Goal: Information Seeking & Learning: Learn about a topic

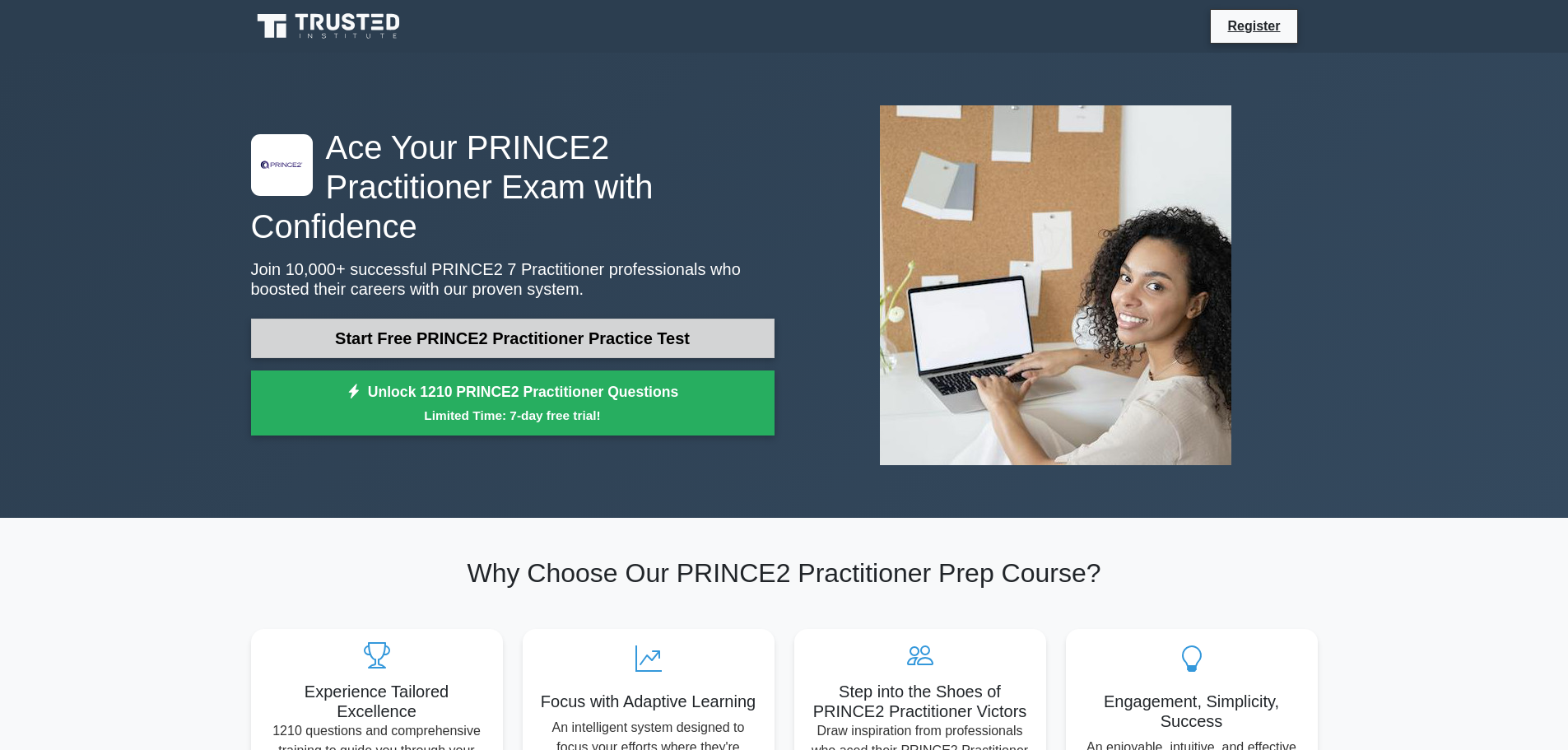
click at [530, 322] on link "Start Free PRINCE2 Practitioner Practice Test" at bounding box center [512, 339] width 523 height 40
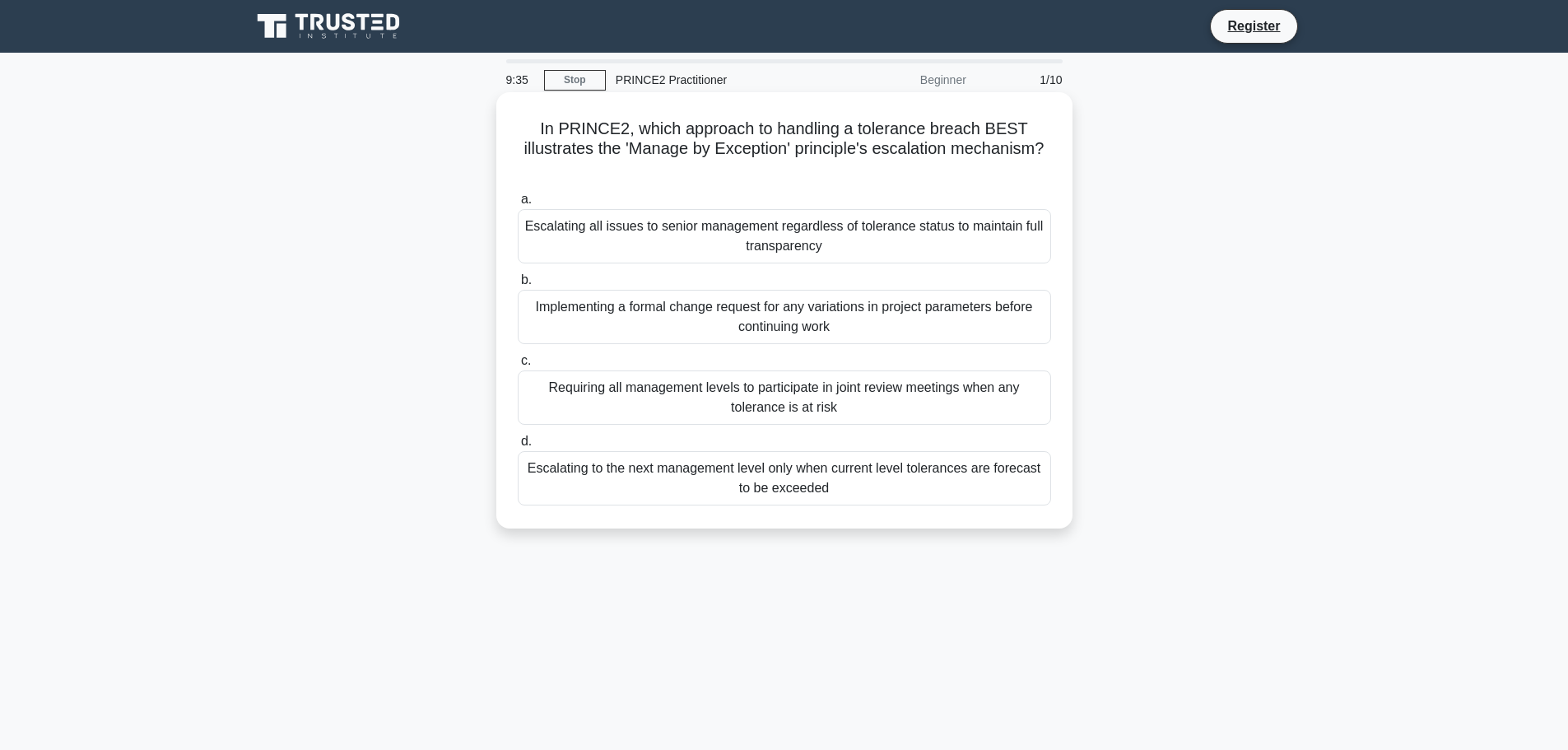
click at [869, 488] on div "Escalating to the next management level only when current level tolerances are …" at bounding box center [784, 478] width 533 height 55
click at [517, 447] on input "d. Escalating to the next management level only when current level tolerances a…" at bounding box center [517, 441] width 0 height 11
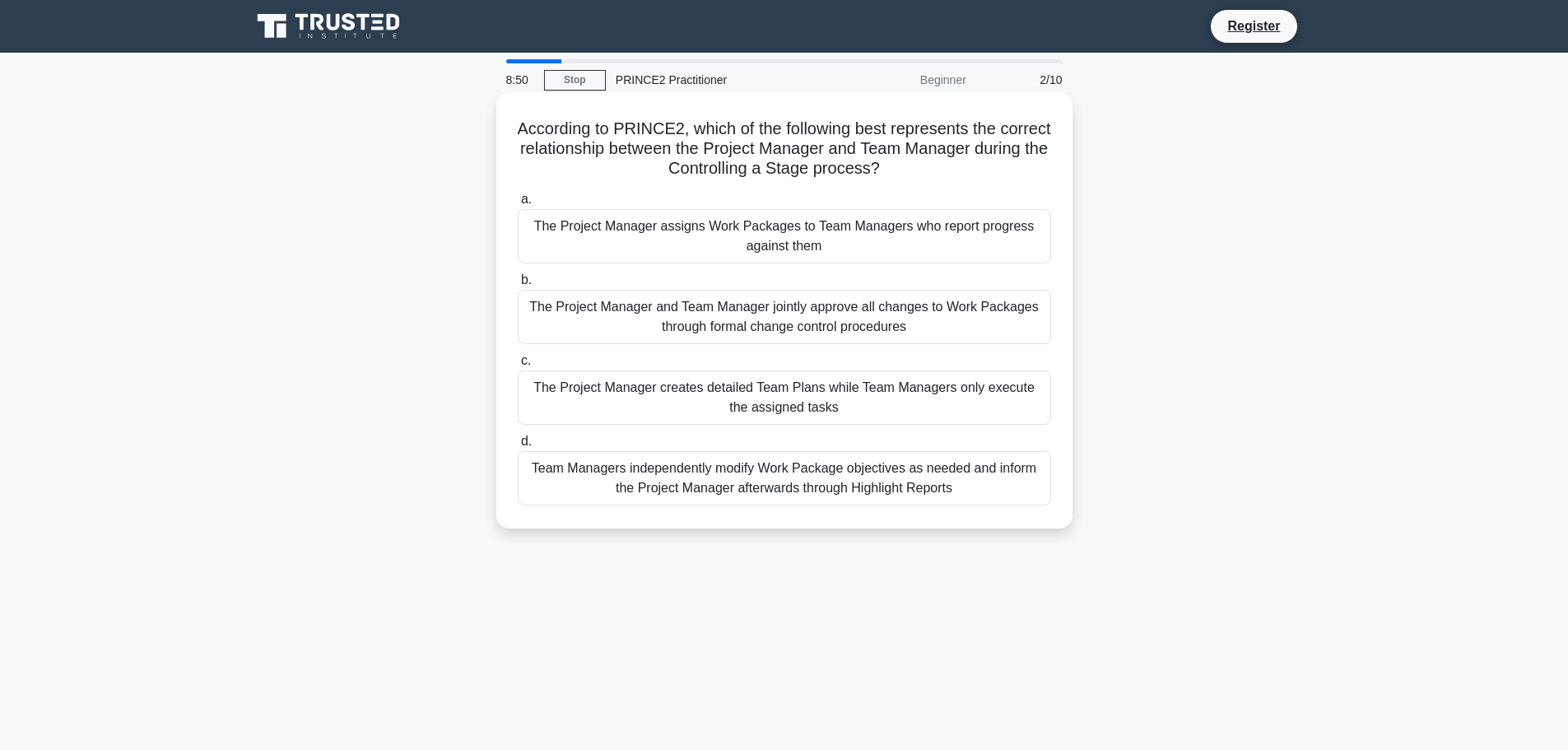
click at [764, 488] on div "Team Managers independently modify Work Package objectives as needed and inform…" at bounding box center [784, 478] width 533 height 55
click at [517, 447] on input "d. Team Managers independently modify Work Package objectives as needed and inf…" at bounding box center [517, 441] width 0 height 11
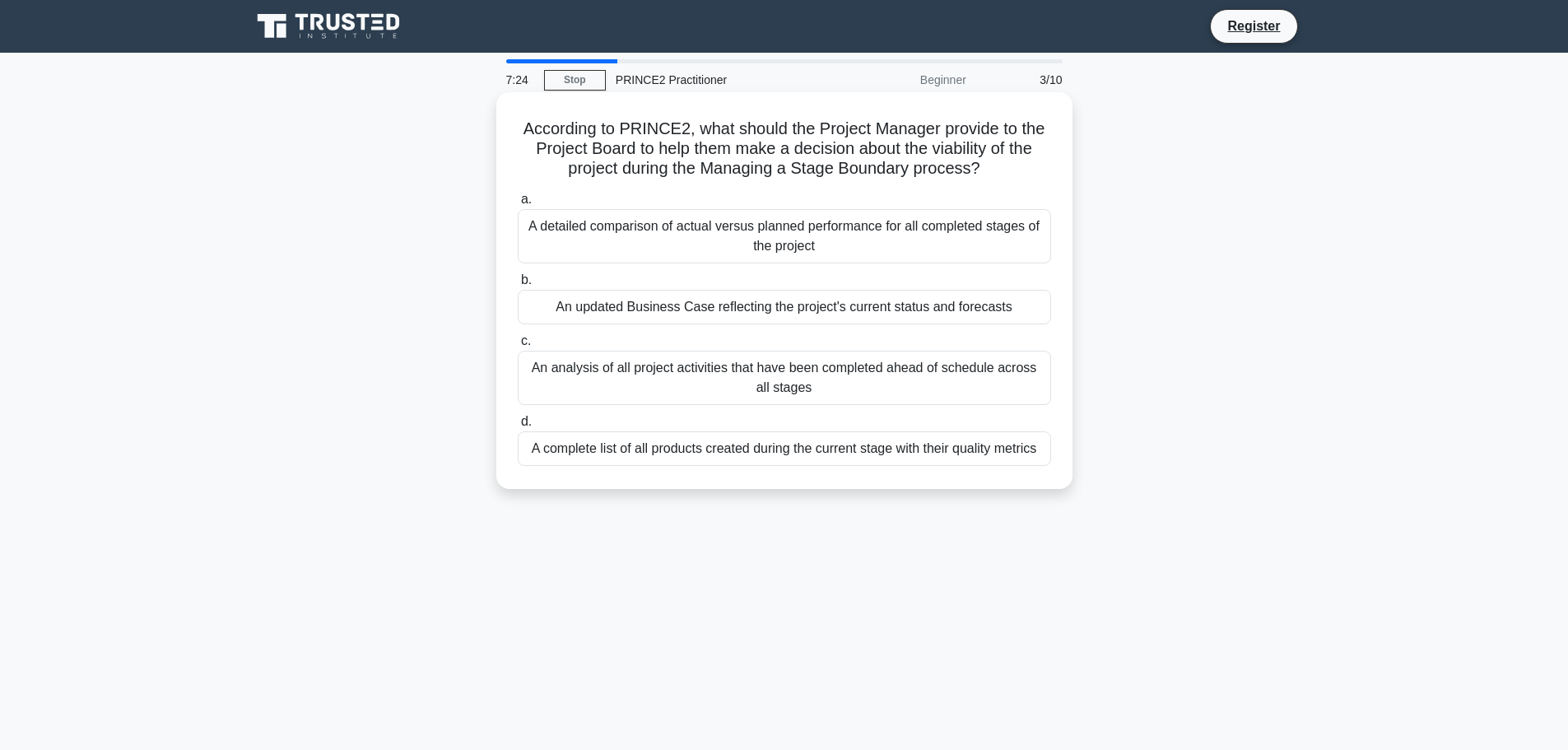
click at [765, 313] on div "An updated Business Case reflecting the project's current status and forecasts" at bounding box center [784, 307] width 533 height 35
click at [517, 286] on input "b. An updated Business Case reflecting the project's current status and forecas…" at bounding box center [517, 280] width 0 height 11
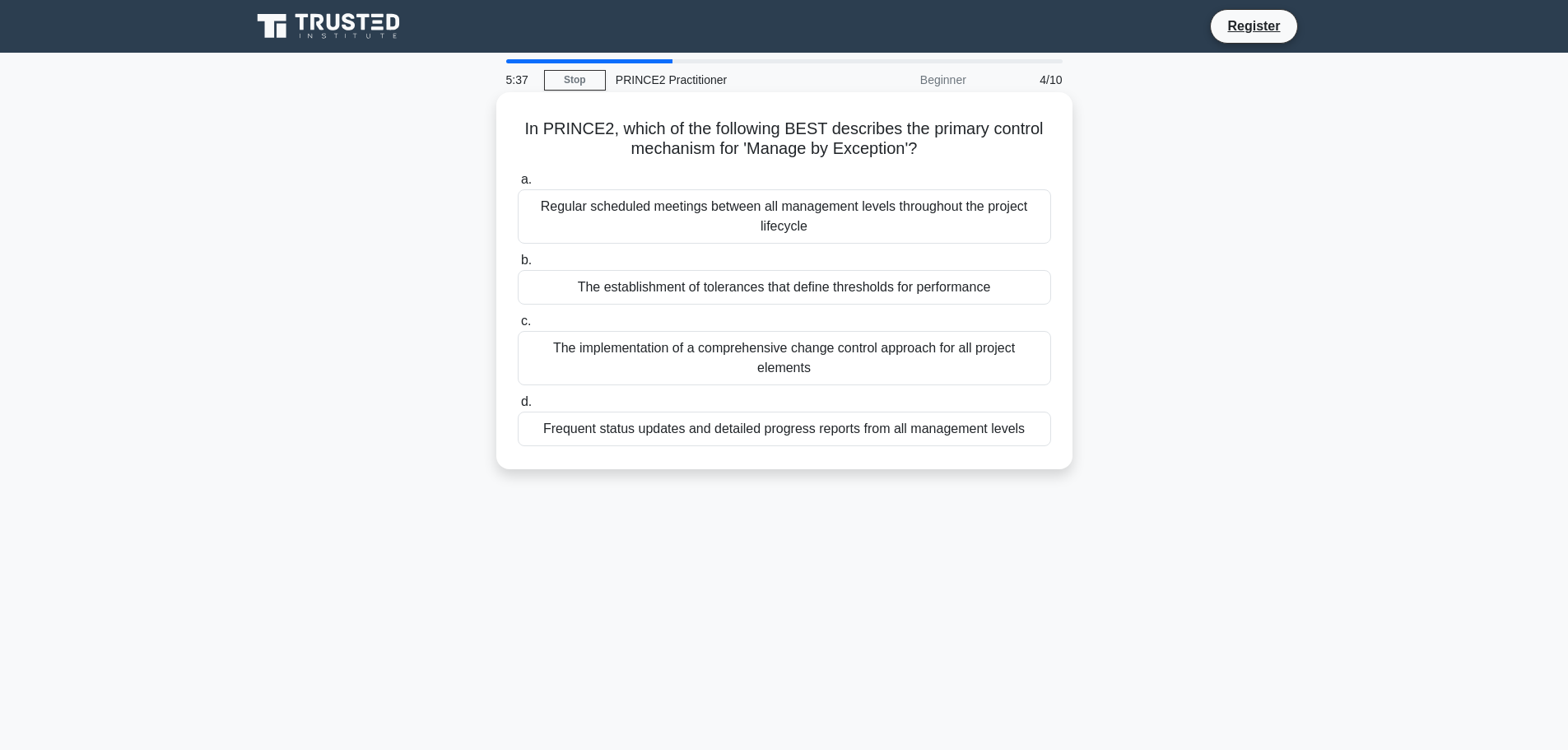
click at [633, 287] on div "The establishment of tolerances that define thresholds for performance" at bounding box center [784, 287] width 533 height 35
click at [517, 266] on input "b. The establishment of tolerances that define thresholds for performance" at bounding box center [517, 260] width 0 height 11
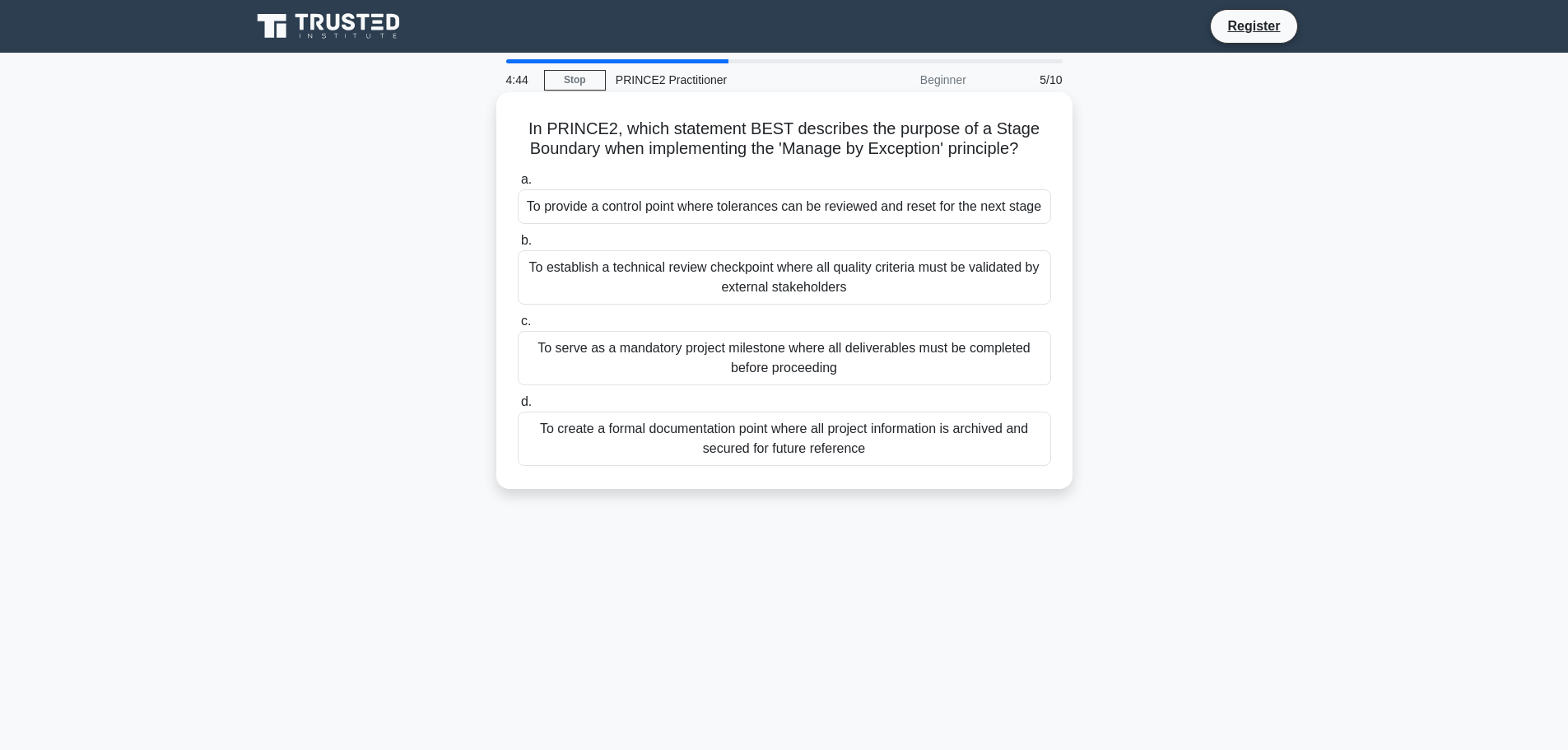
click at [885, 203] on div "To provide a control point where tolerances can be reviewed and reset for the n…" at bounding box center [784, 207] width 533 height 35
click at [517, 185] on input "a. To provide a control point where tolerances can be reviewed and reset for th…" at bounding box center [517, 180] width 0 height 11
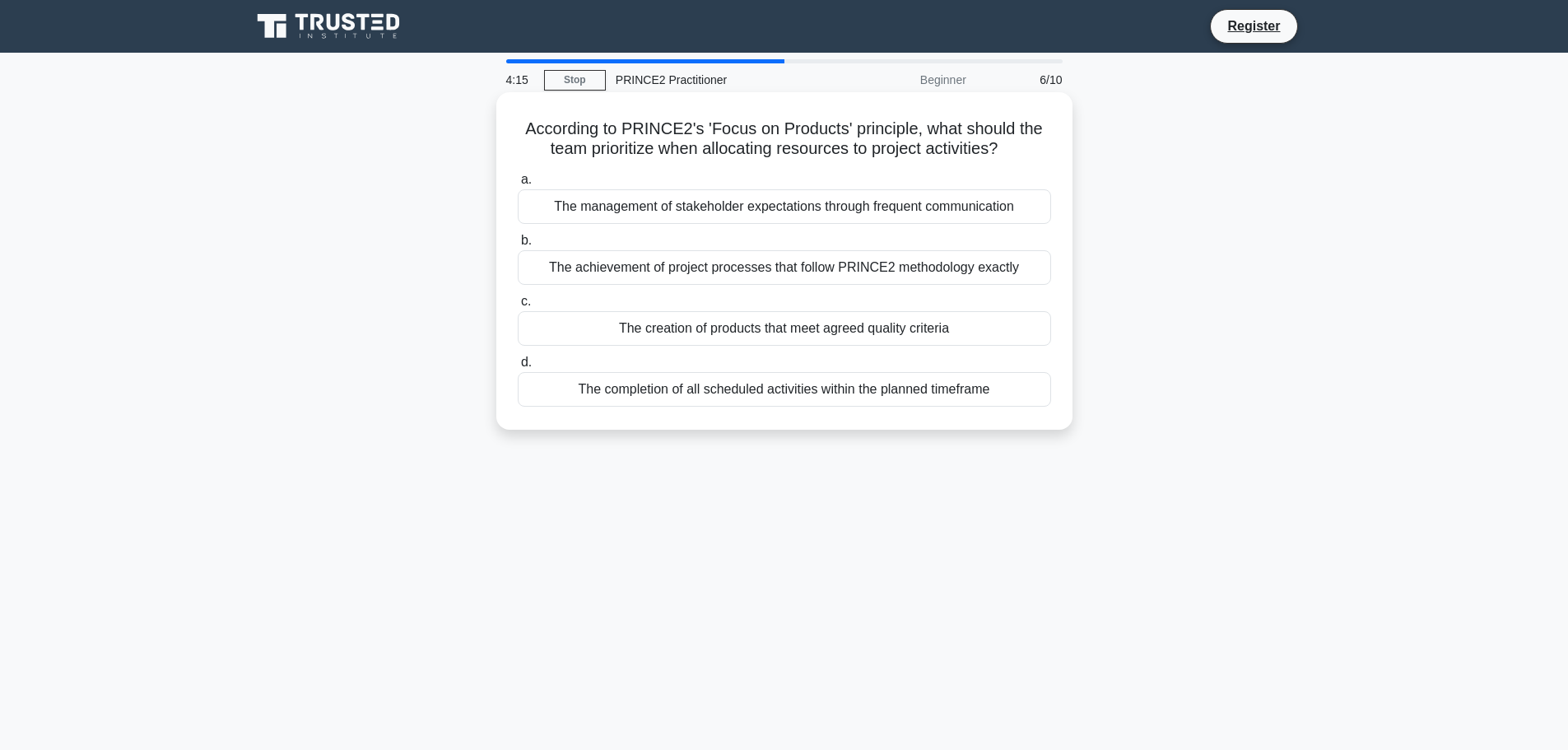
click at [1007, 323] on div "The creation of products that meet agreed quality criteria" at bounding box center [784, 329] width 533 height 35
click at [517, 307] on input "c. The creation of products that meet agreed quality criteria" at bounding box center [517, 301] width 0 height 11
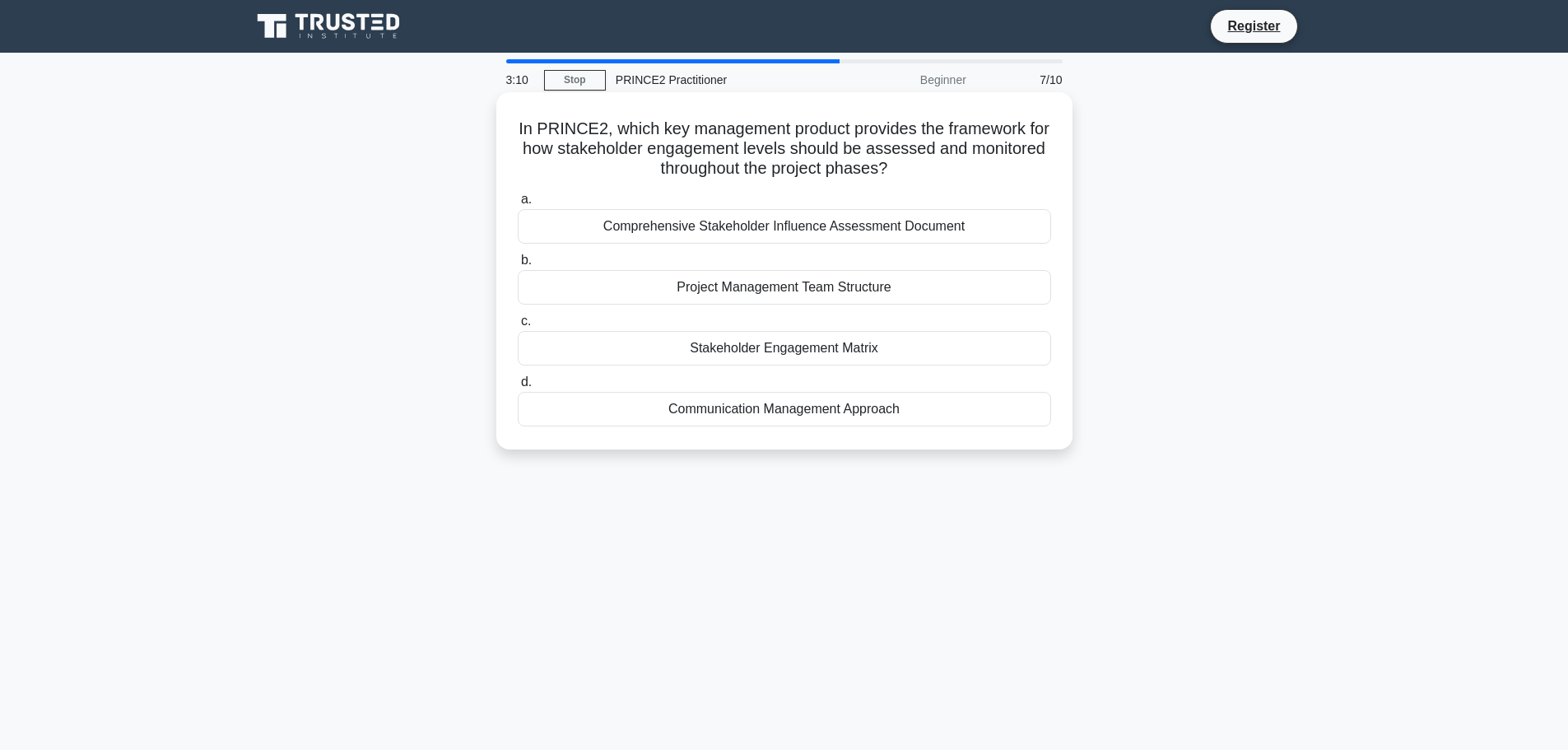
click at [950, 349] on div "Stakeholder Engagement Matrix" at bounding box center [784, 349] width 533 height 35
click at [517, 327] on input "c. Stakeholder Engagement Matrix" at bounding box center [517, 321] width 0 height 11
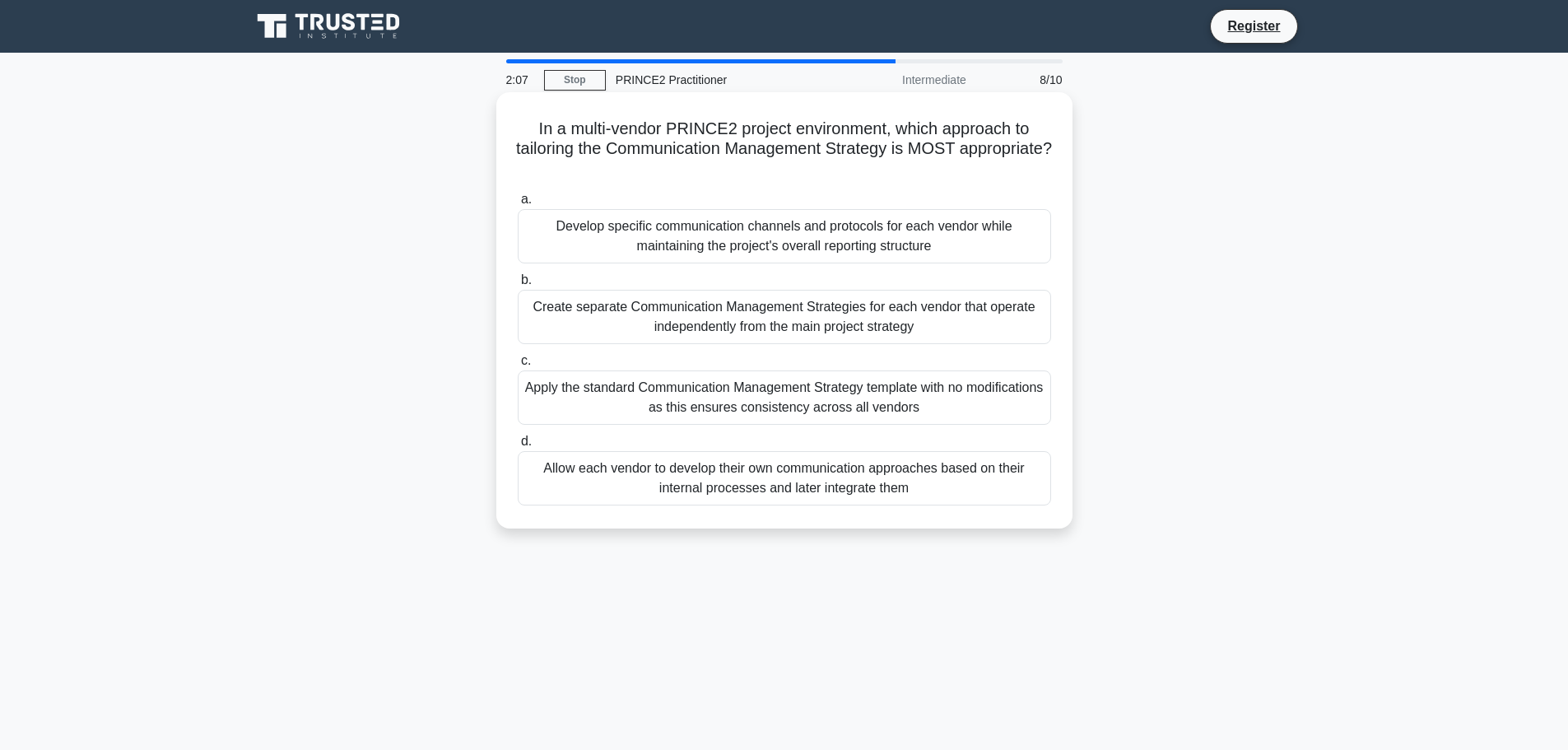
click at [721, 219] on div "Develop specific communication channels and protocols for each vendor while mai…" at bounding box center [784, 237] width 533 height 55
click at [517, 205] on input "a. Develop specific communication channels and protocols for each vendor while …" at bounding box center [517, 200] width 0 height 11
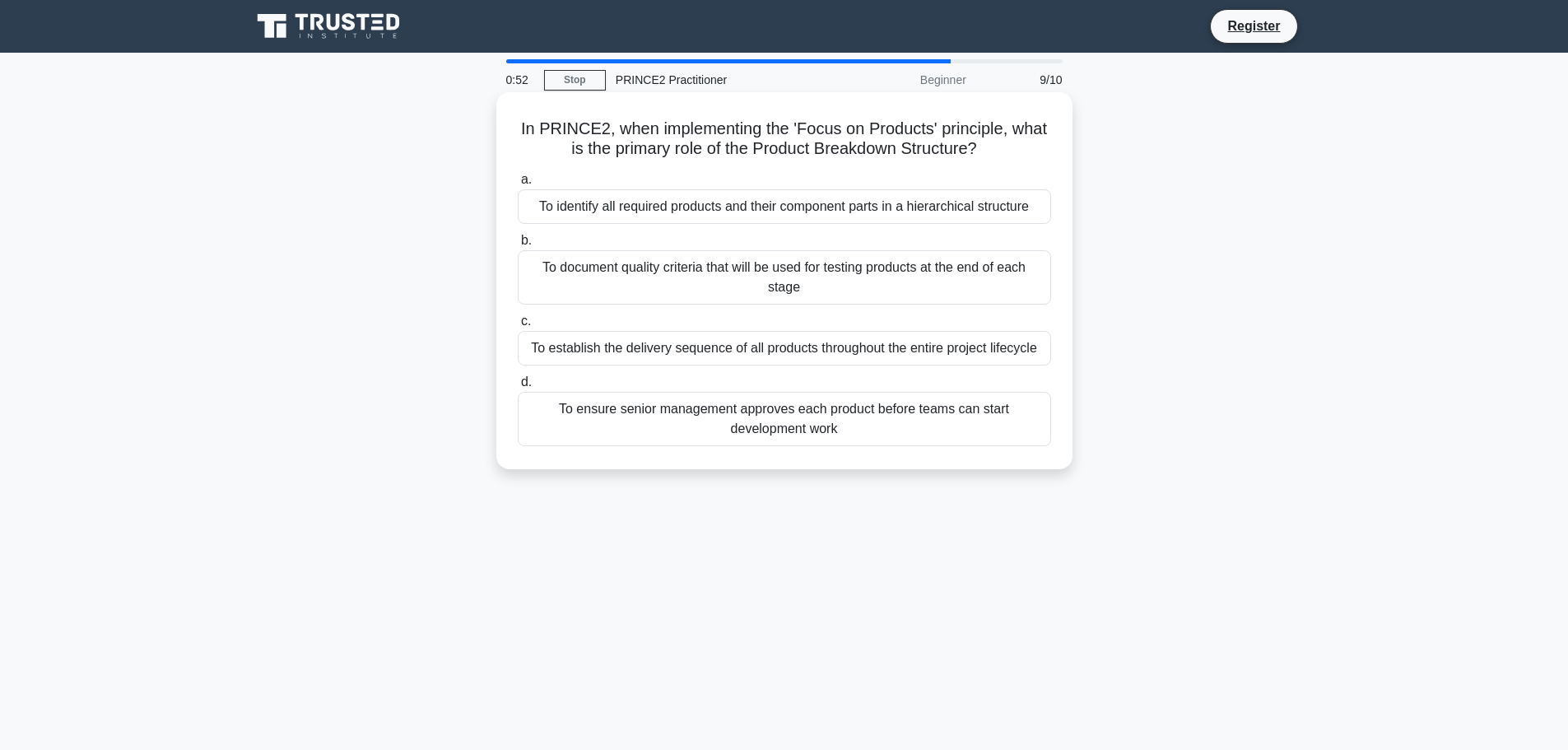
click at [914, 212] on div "To identify all required products and their component parts in a hierarchical s…" at bounding box center [784, 207] width 533 height 35
click at [517, 185] on input "a. To identify all required products and their component parts in a hierarchica…" at bounding box center [517, 180] width 0 height 11
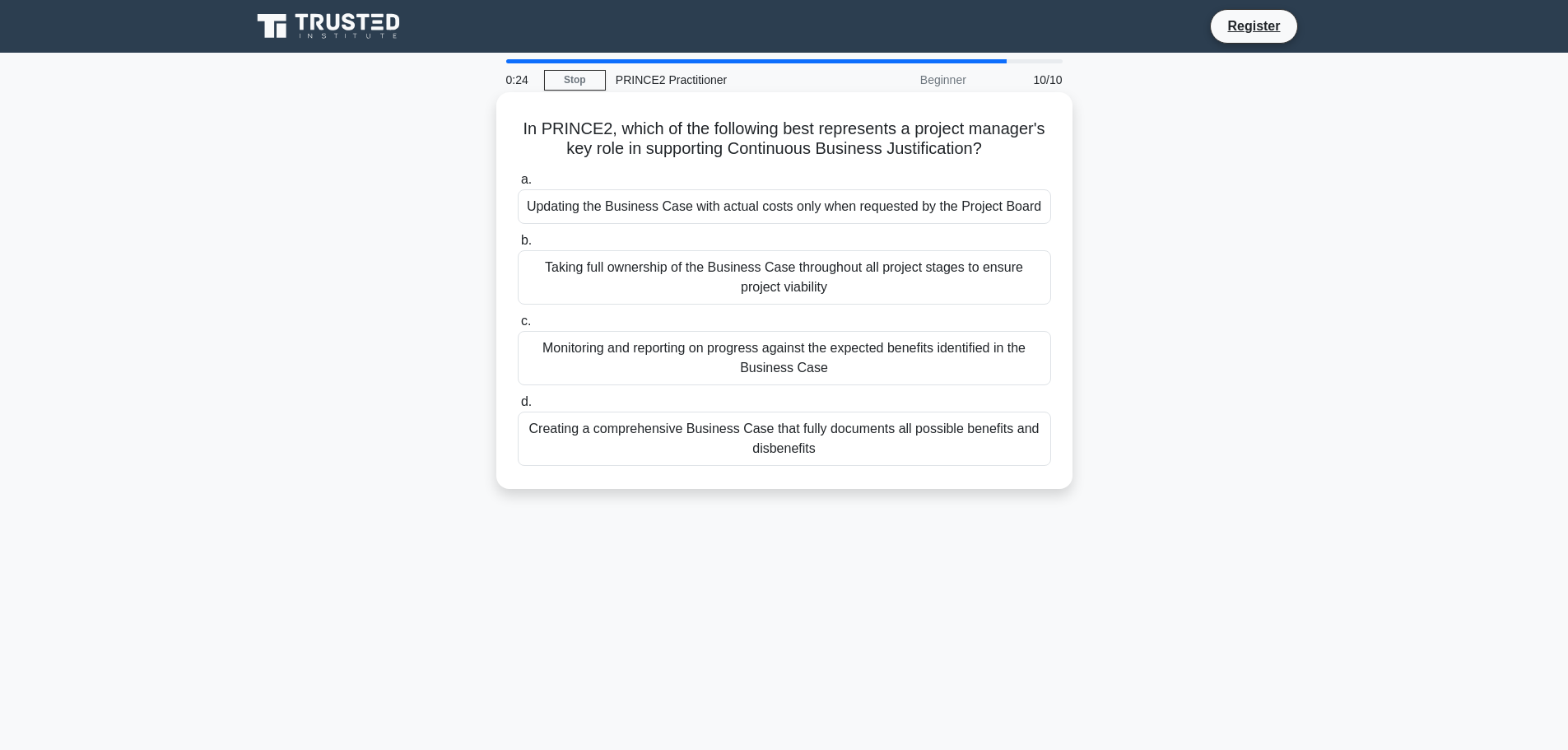
click at [964, 450] on div "Creating a comprehensive Business Case that fully documents all possible benefi…" at bounding box center [784, 439] width 533 height 55
click at [517, 407] on input "d. Creating a comprehensive Business Case that fully documents all possible ben…" at bounding box center [517, 401] width 0 height 11
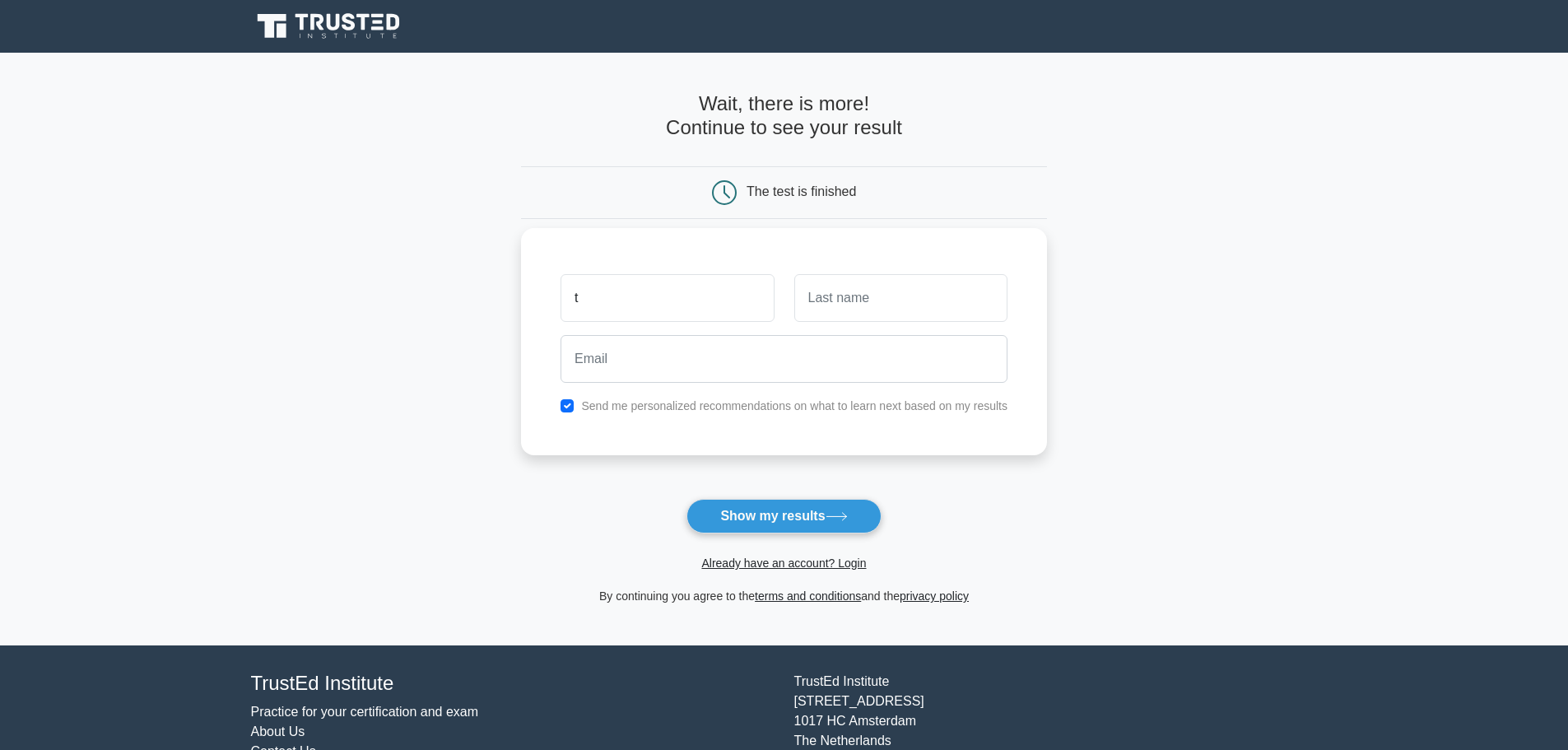
type input "Tom"
click at [863, 315] on input "text" at bounding box center [902, 298] width 214 height 48
type input "Skerratt"
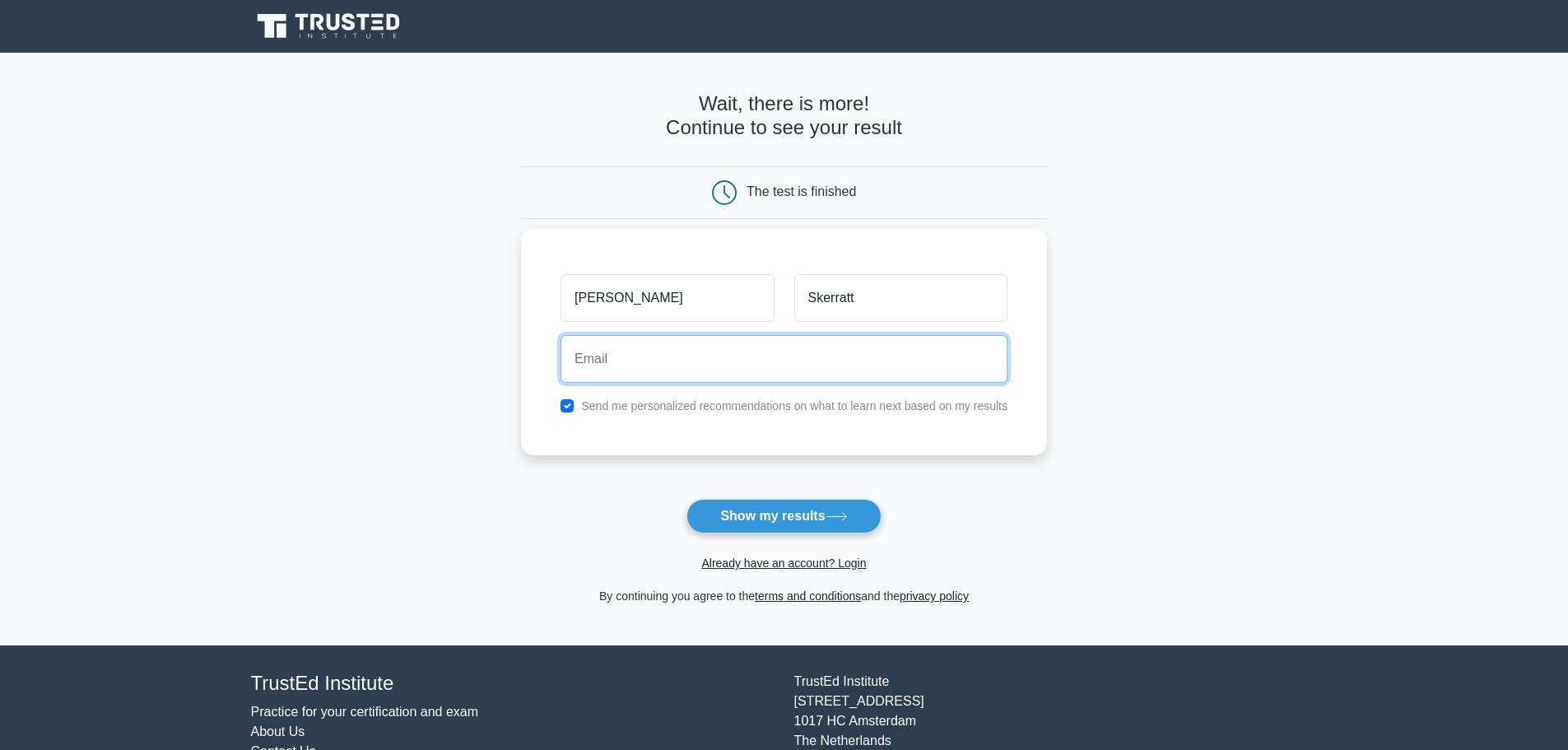
click at [855, 366] on input "email" at bounding box center [784, 359] width 447 height 48
type input "tom.skerratt@hotmail.co.uk"
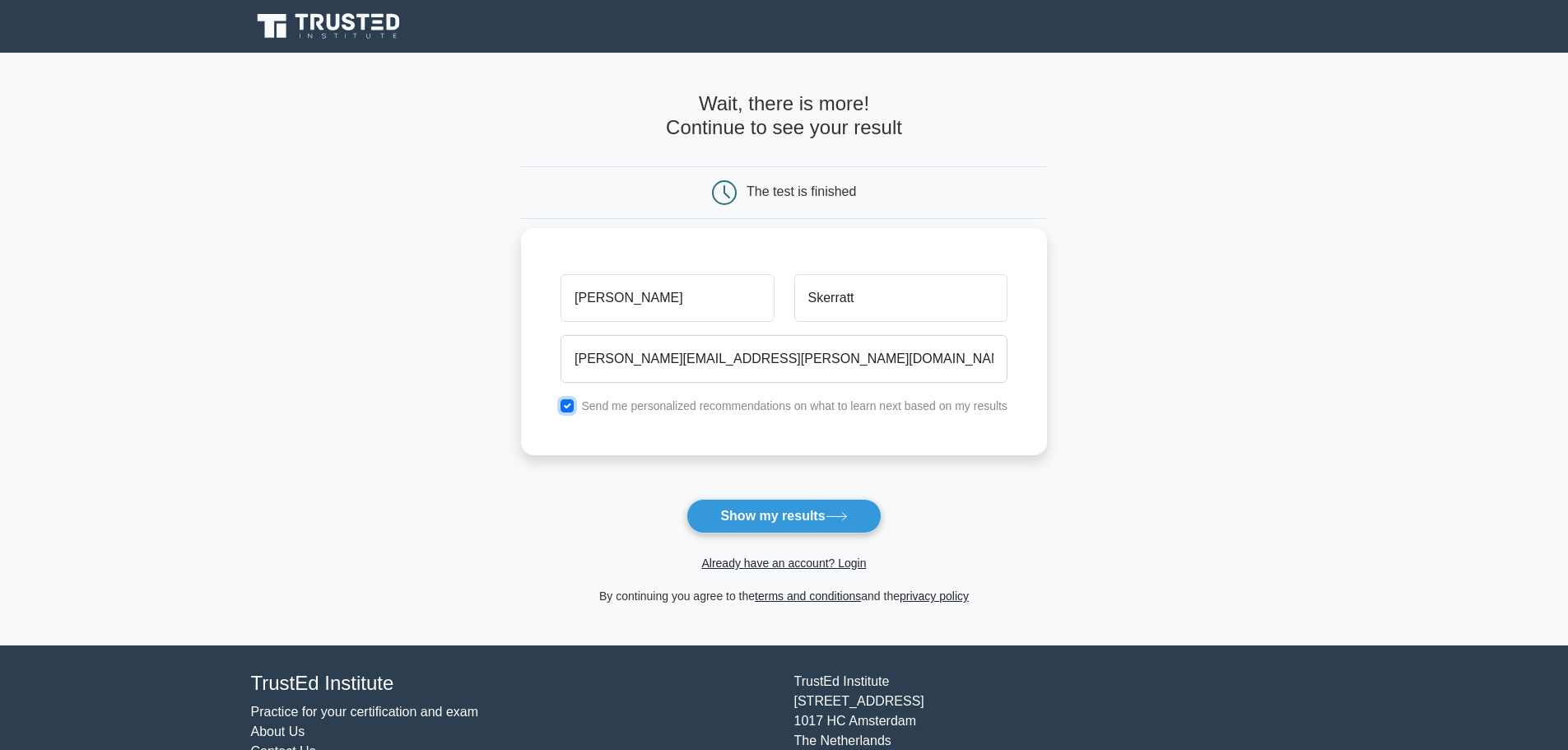
click at [569, 406] on input "checkbox" at bounding box center [567, 406] width 13 height 13
checkbox input "false"
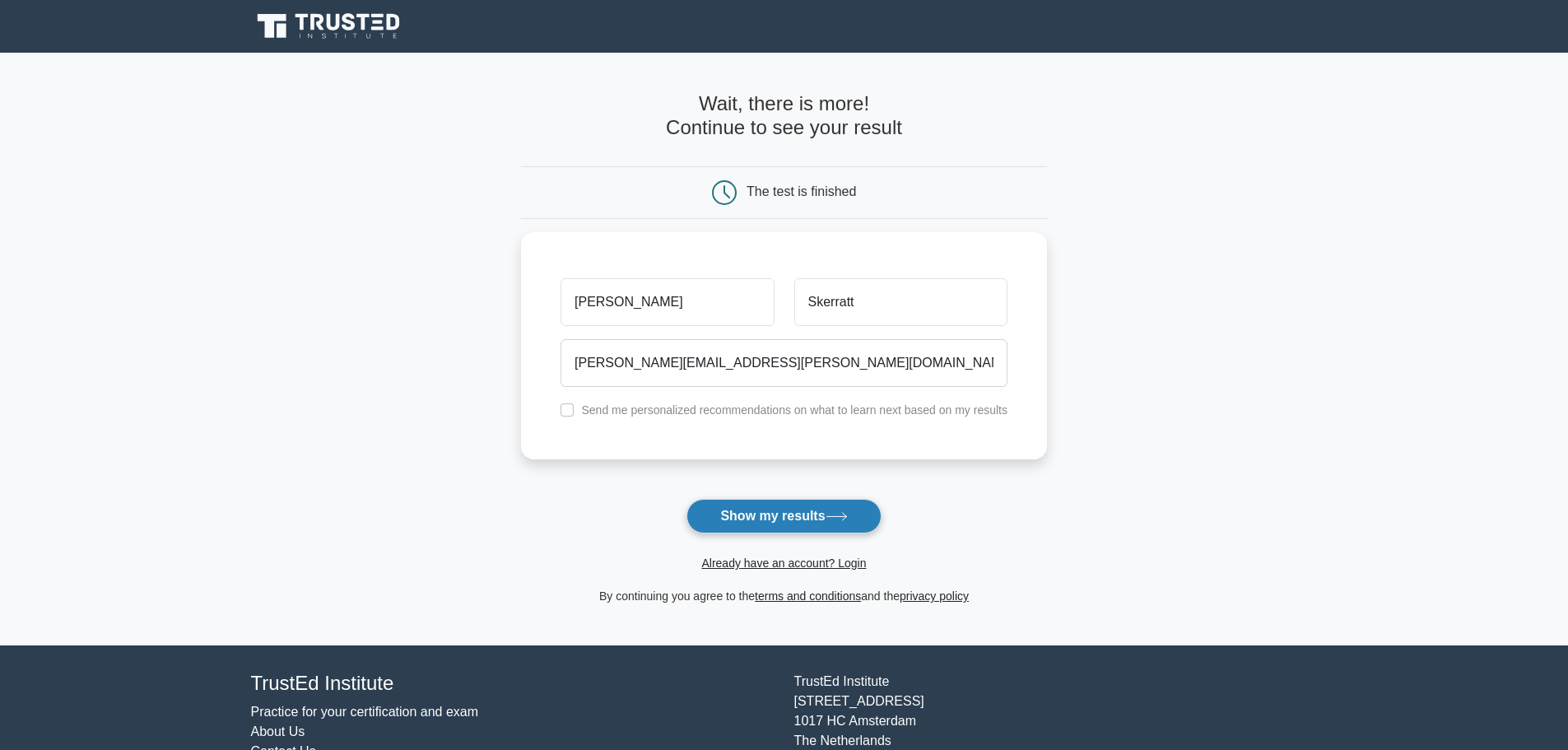
click at [736, 517] on button "Show my results" at bounding box center [783, 517] width 195 height 35
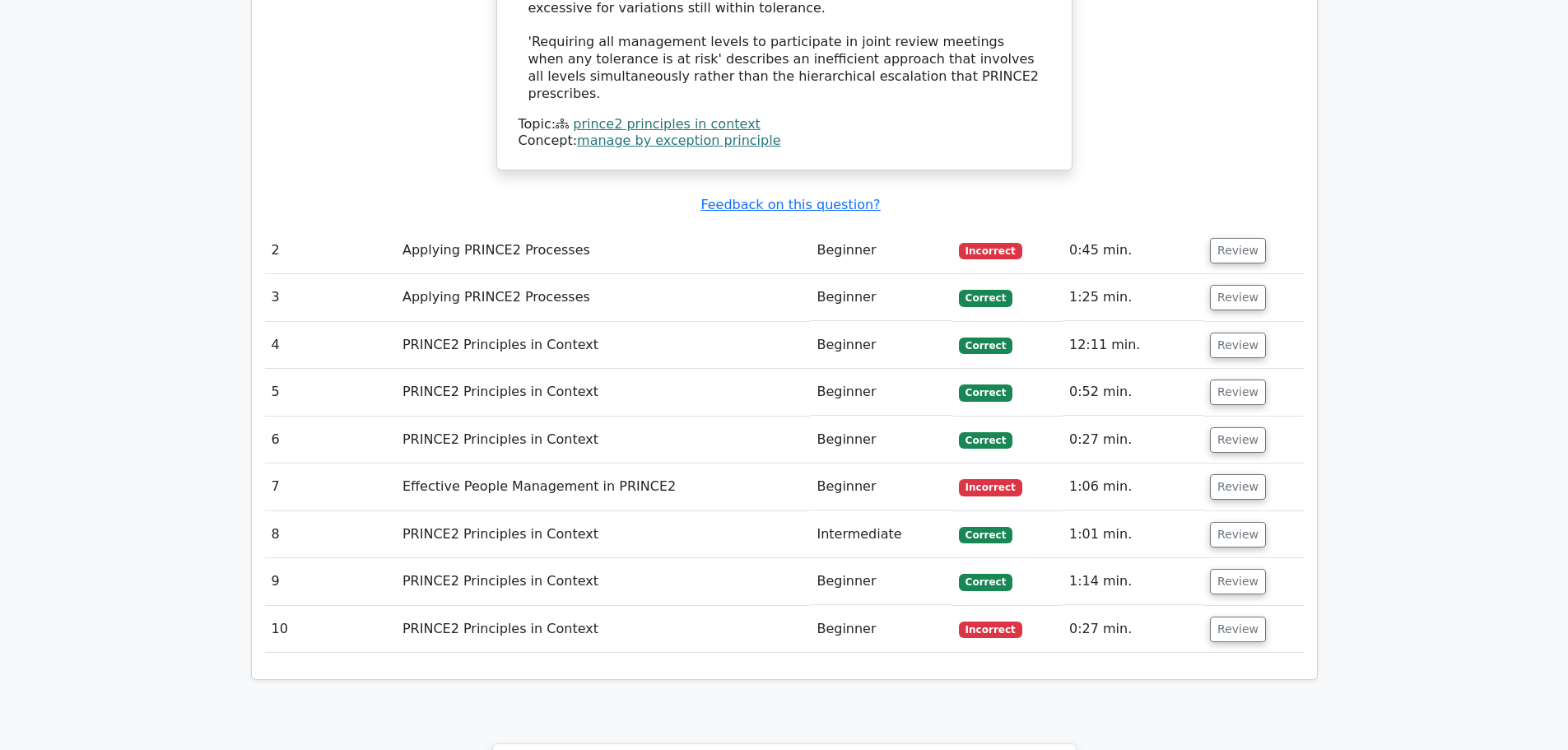
scroll to position [2140, 0]
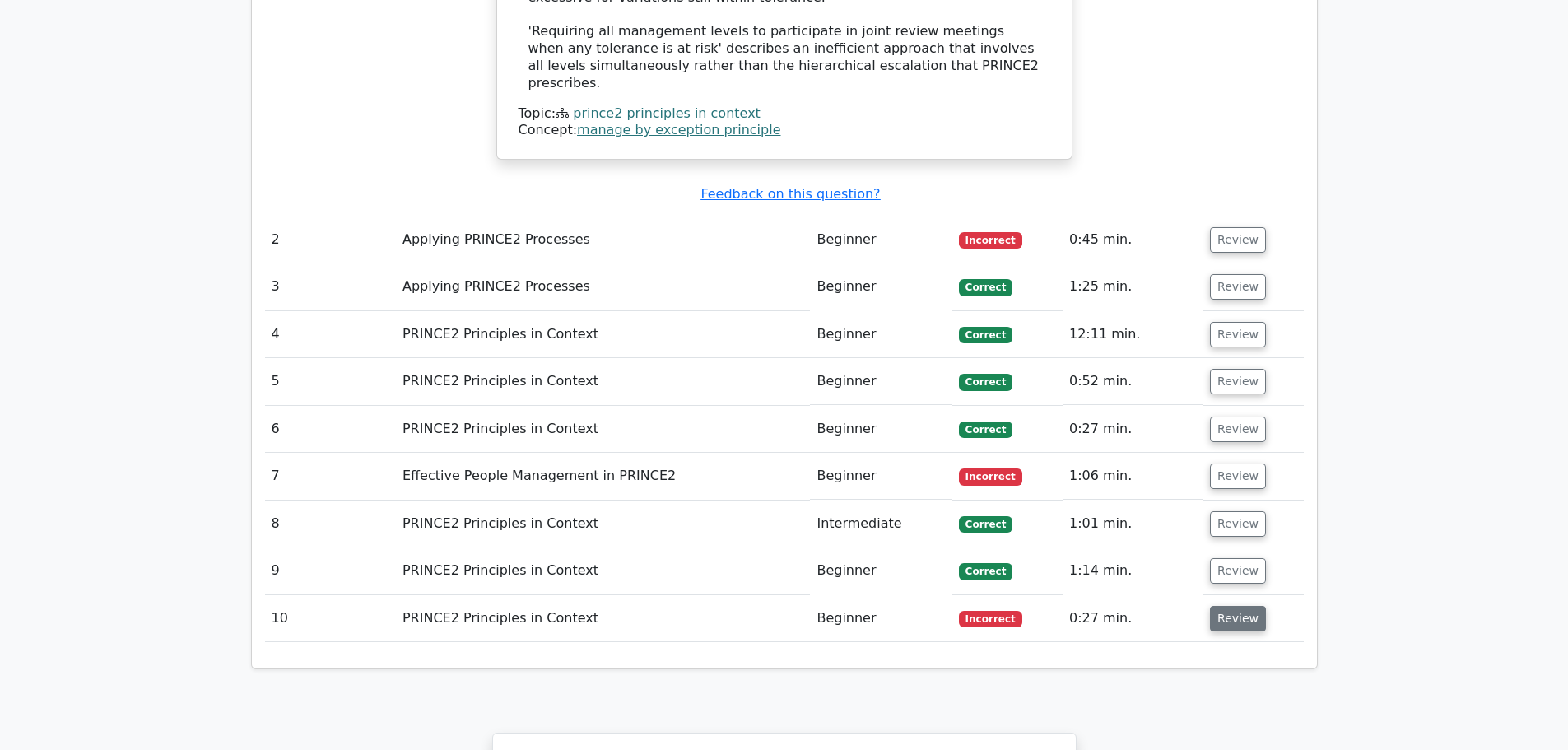
click at [1241, 606] on button "Review" at bounding box center [1239, 618] width 56 height 26
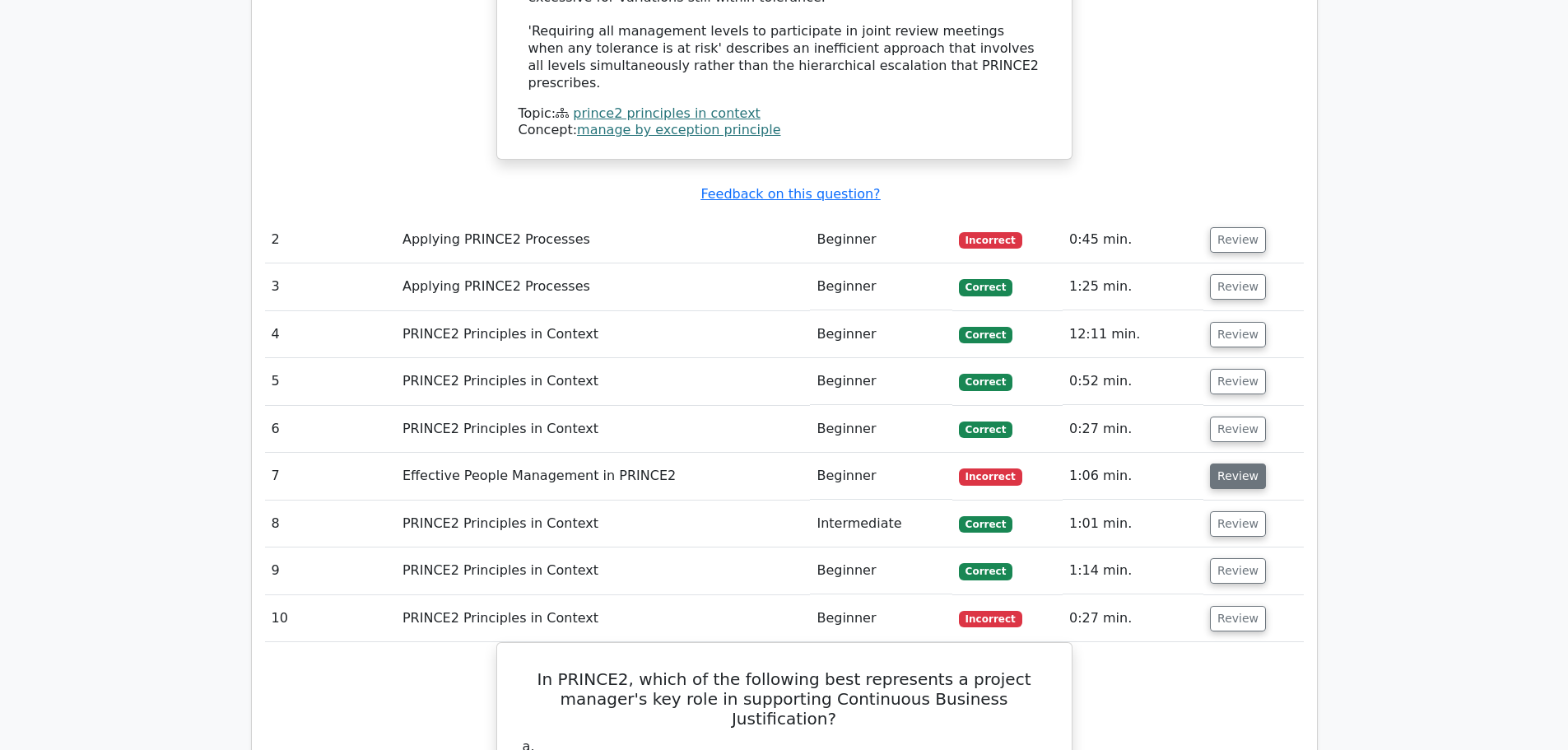
click at [1234, 464] on button "Review" at bounding box center [1239, 476] width 56 height 26
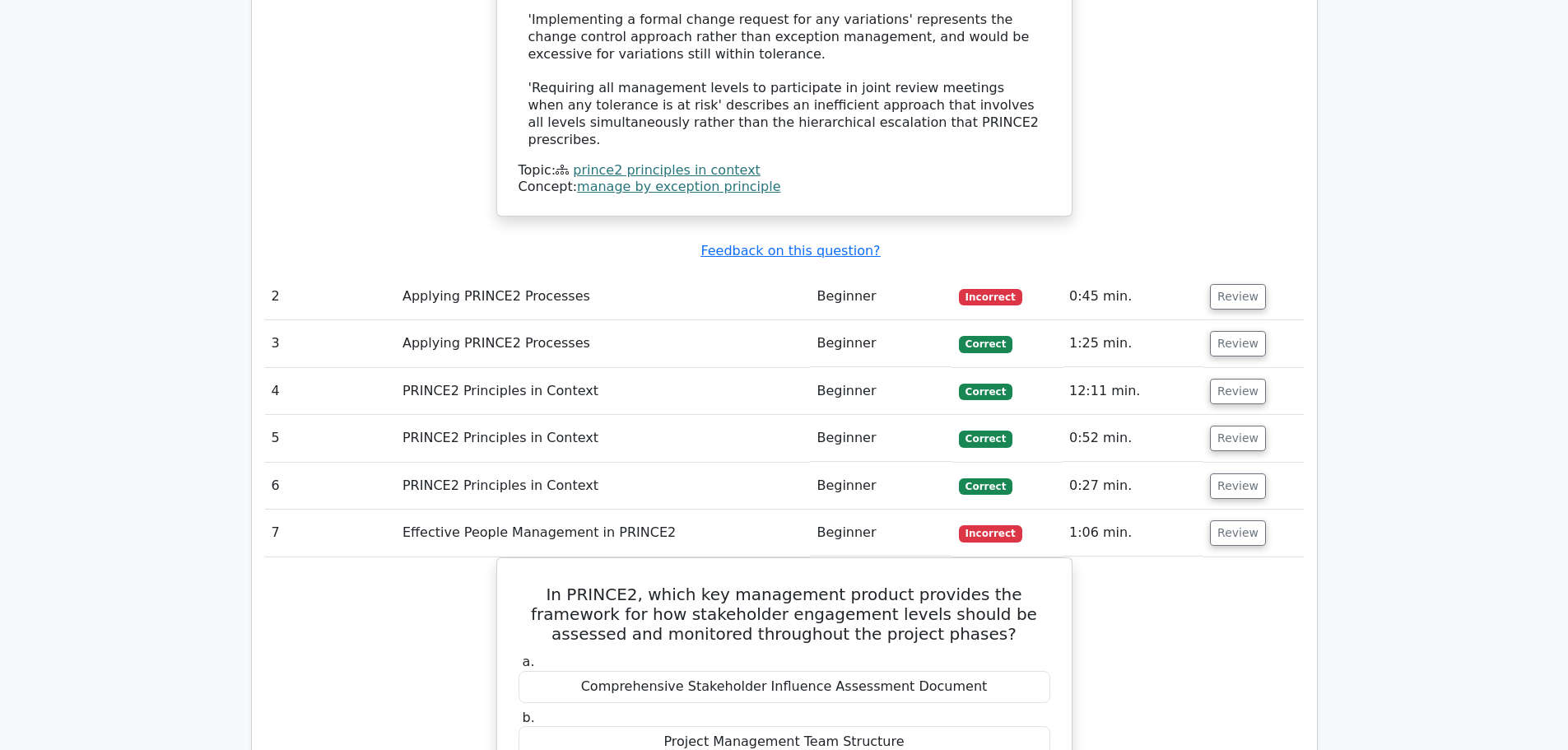
scroll to position [2058, 0]
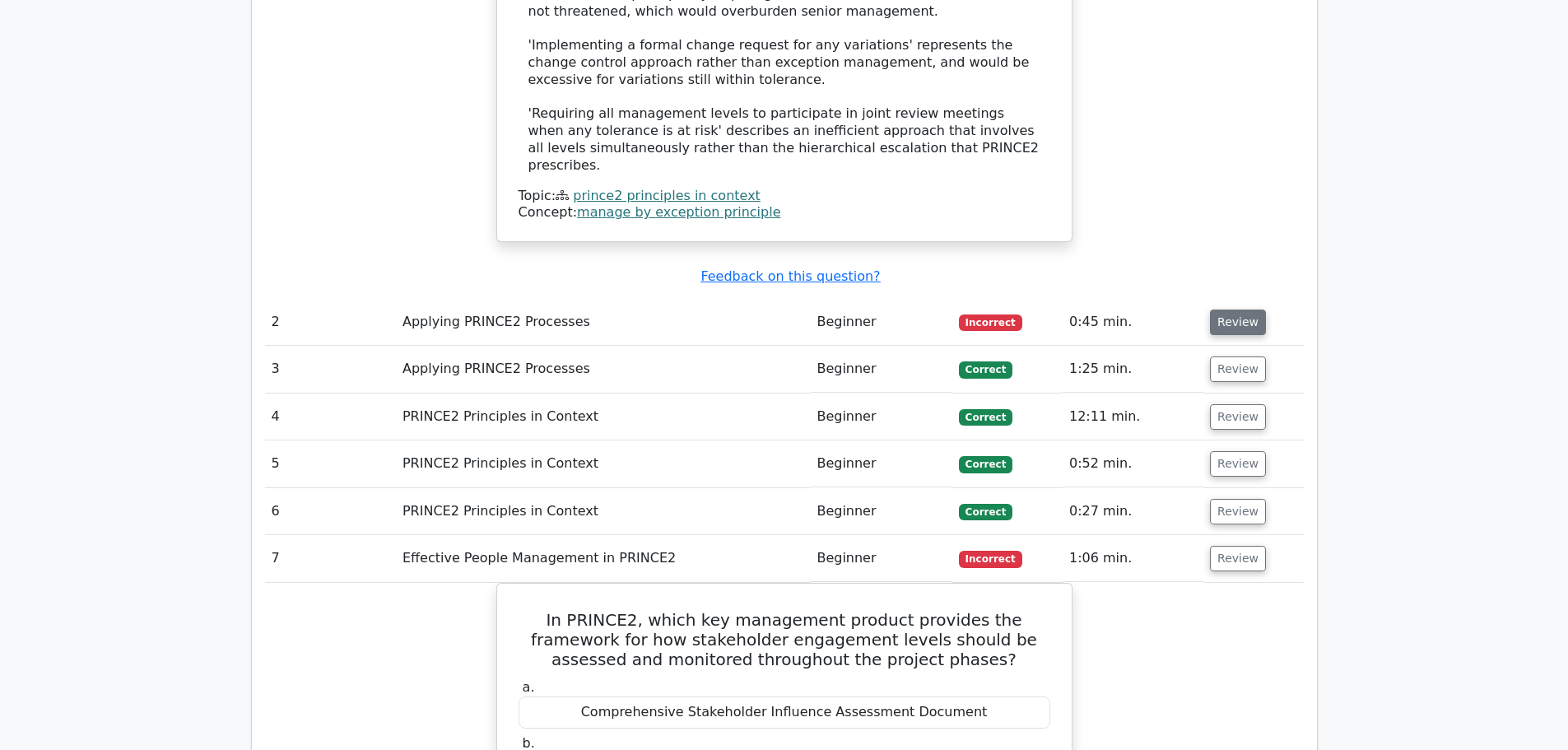
click at [1237, 310] on button "Review" at bounding box center [1239, 322] width 56 height 26
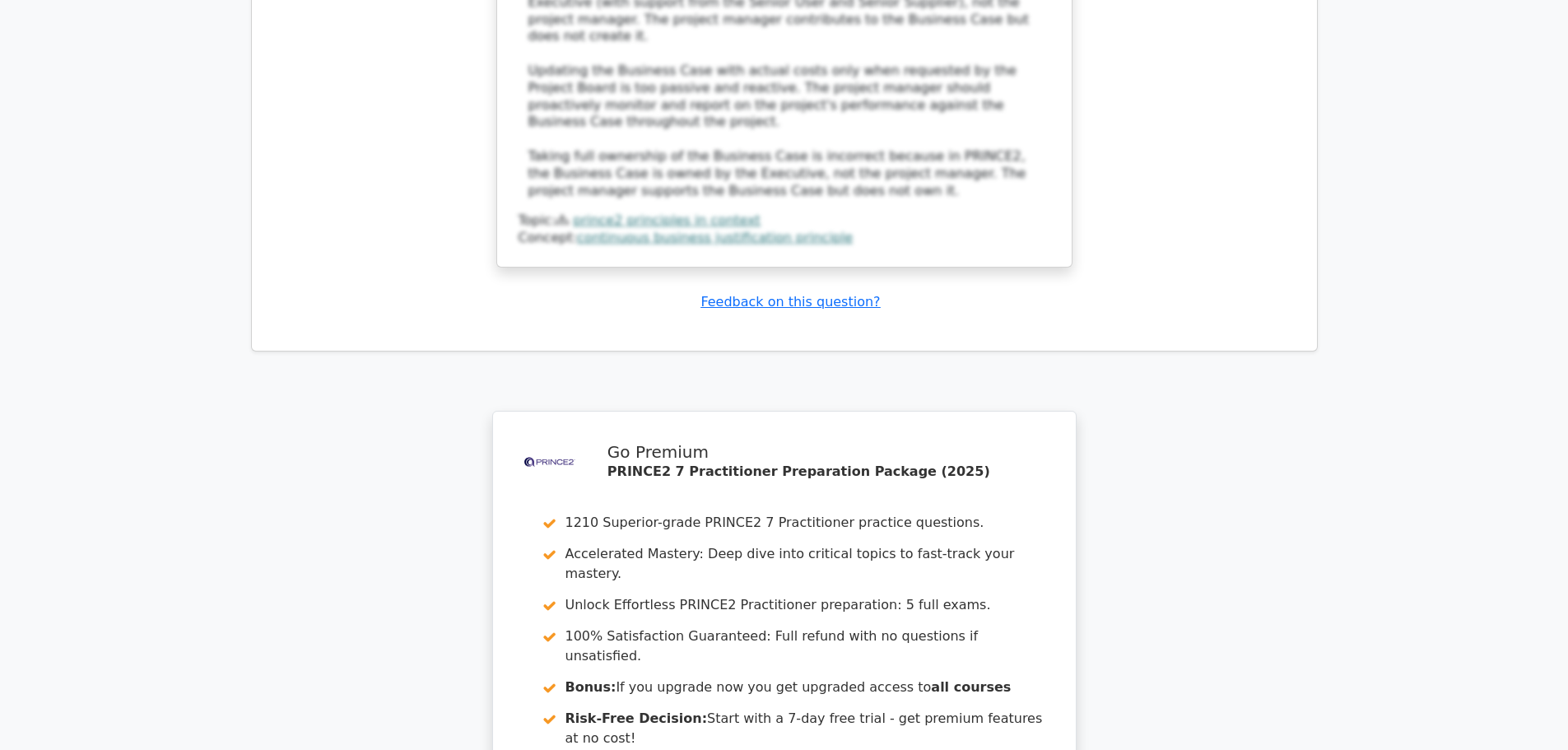
scroll to position [5334, 0]
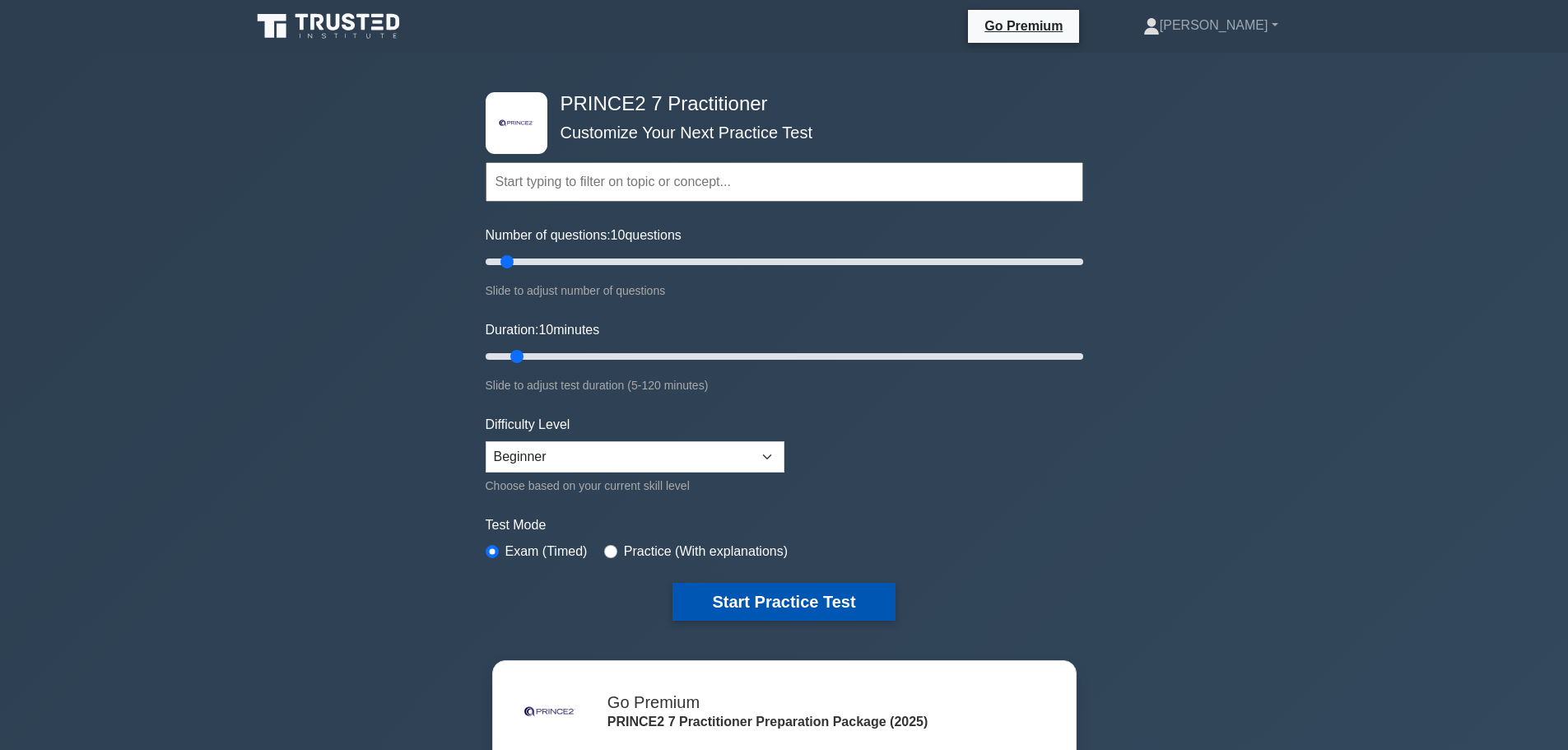
click at [789, 603] on button "Start Practice Test" at bounding box center [783, 602] width 222 height 38
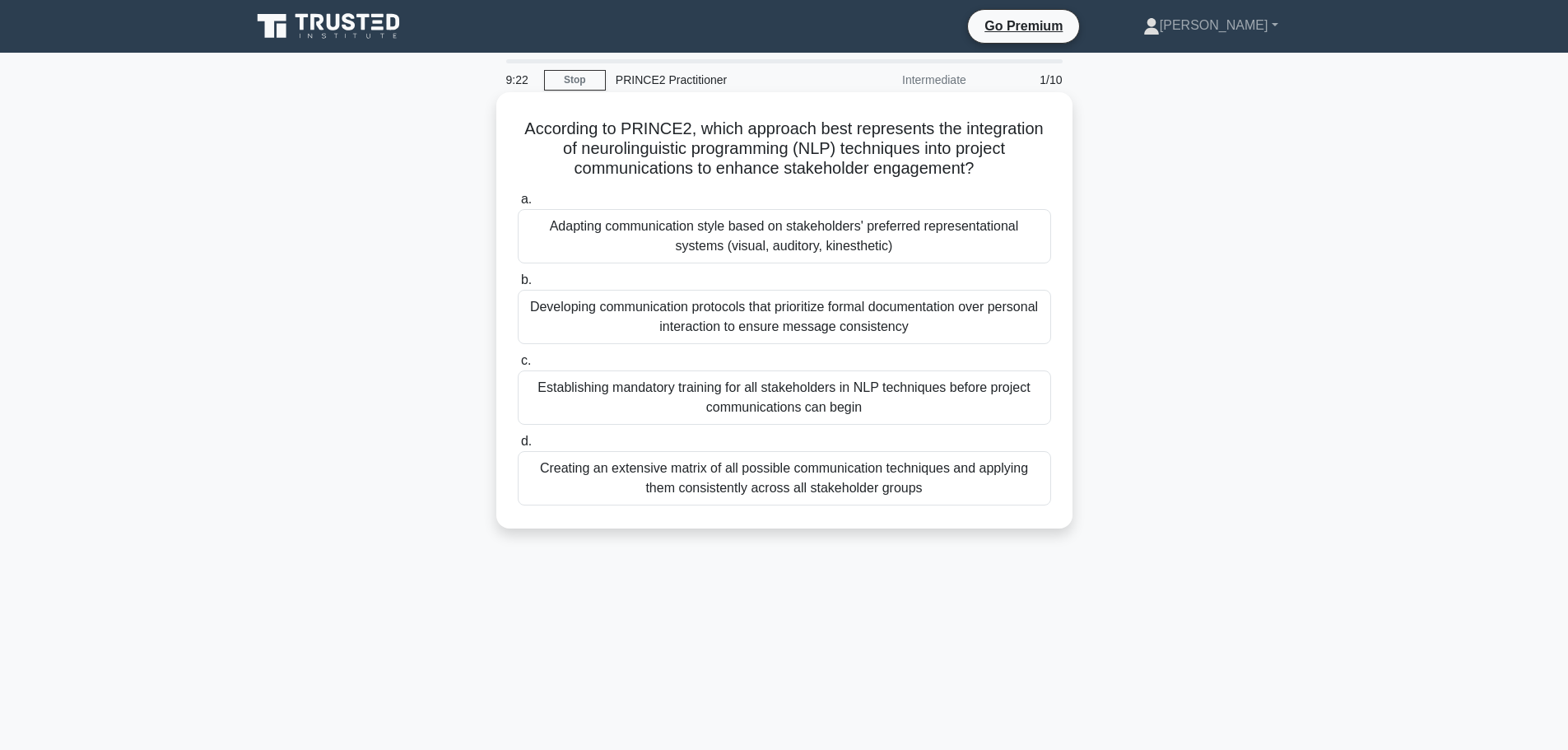
click at [1000, 238] on div "Adapting communication style based on stakeholders' preferred representational …" at bounding box center [784, 237] width 533 height 55
click at [517, 205] on input "a. Adapting communication style based on stakeholders' preferred representation…" at bounding box center [517, 200] width 0 height 11
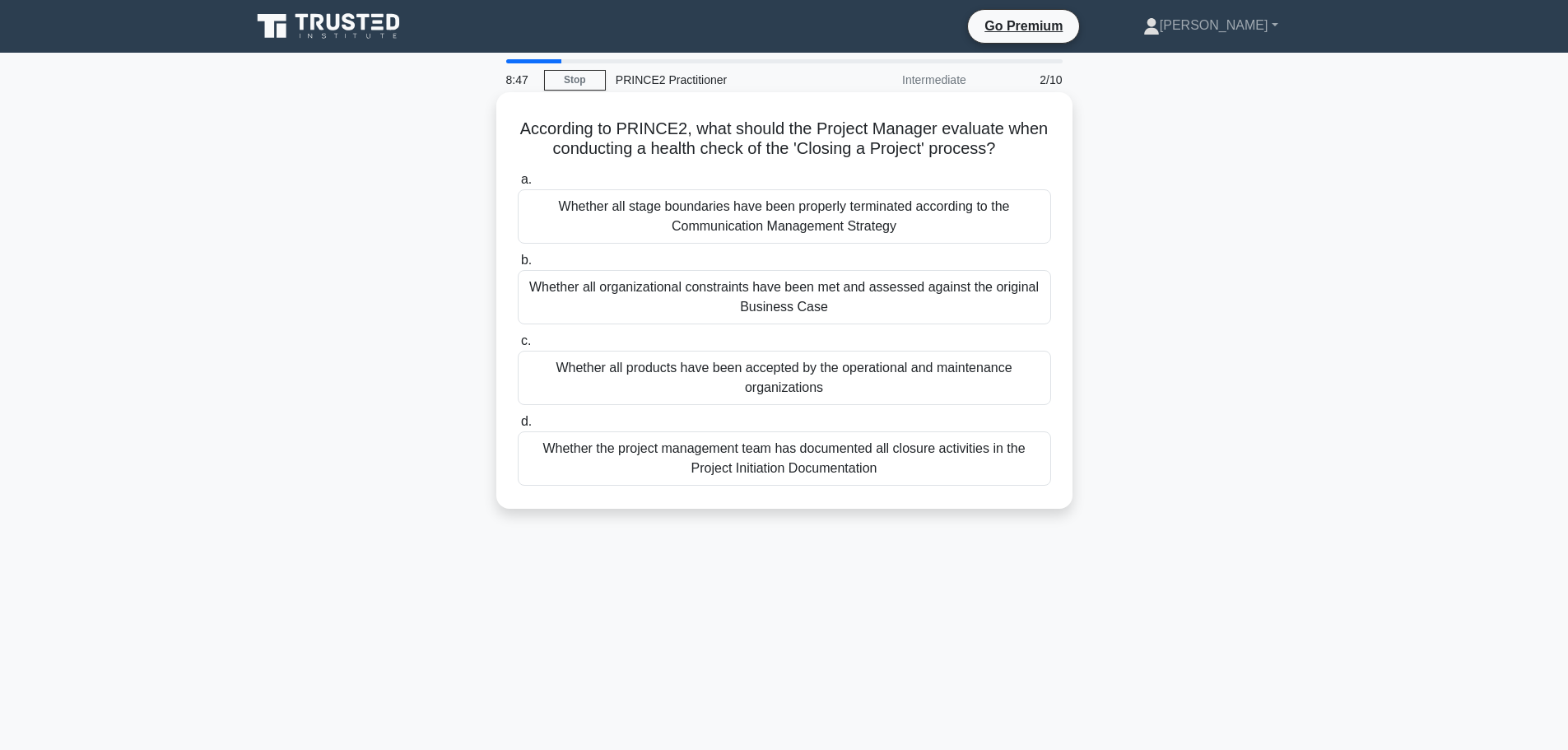
click at [1015, 375] on div "Whether all products have been accepted by the operational and maintenance orga…" at bounding box center [784, 378] width 533 height 55
click at [517, 347] on input "c. Whether all products have been accepted by the operational and maintenance o…" at bounding box center [517, 341] width 0 height 11
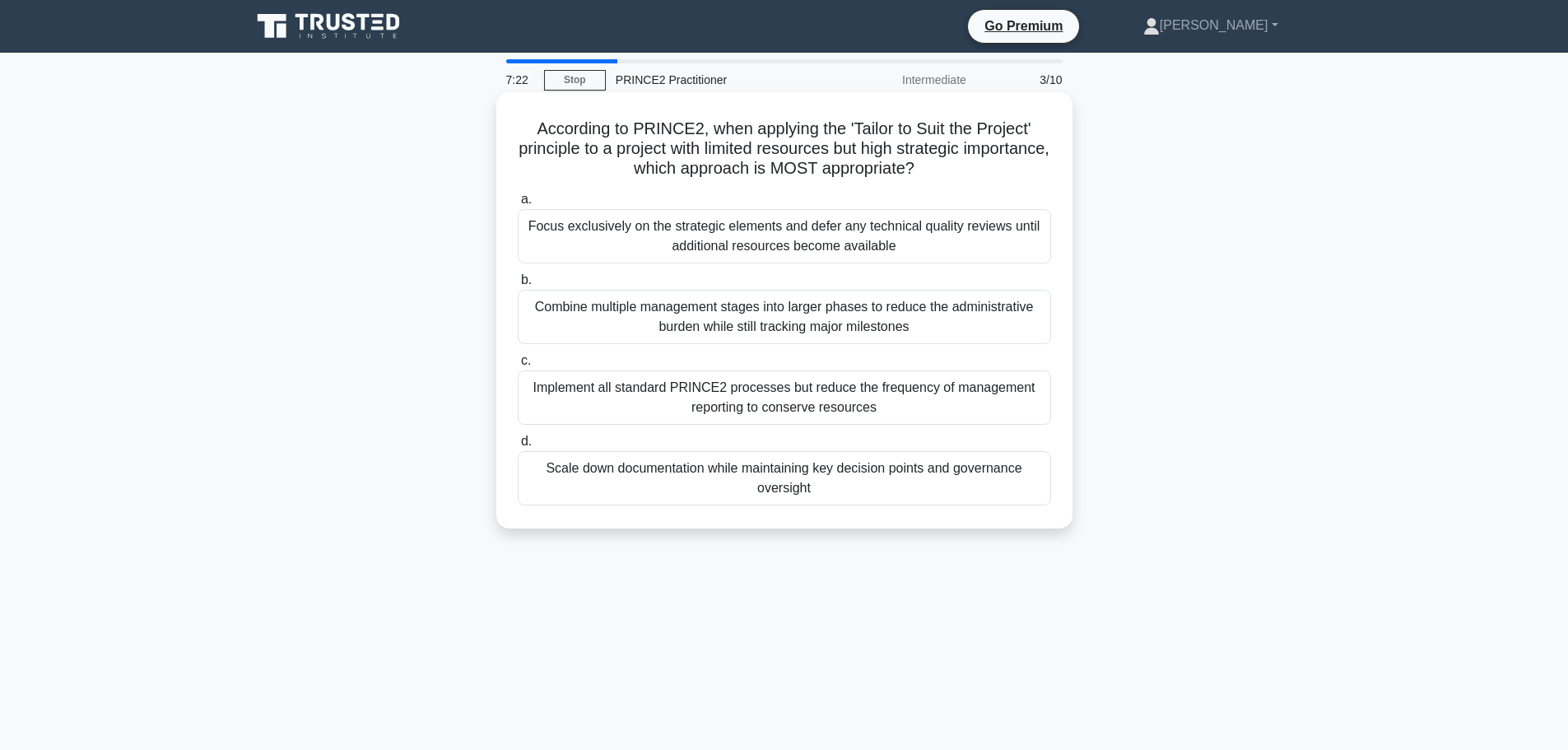
click at [957, 478] on div "Scale down documentation while maintaining key decision points and governance o…" at bounding box center [784, 478] width 533 height 55
click at [517, 447] on input "d. Scale down documentation while maintaining key decision points and governanc…" at bounding box center [517, 441] width 0 height 11
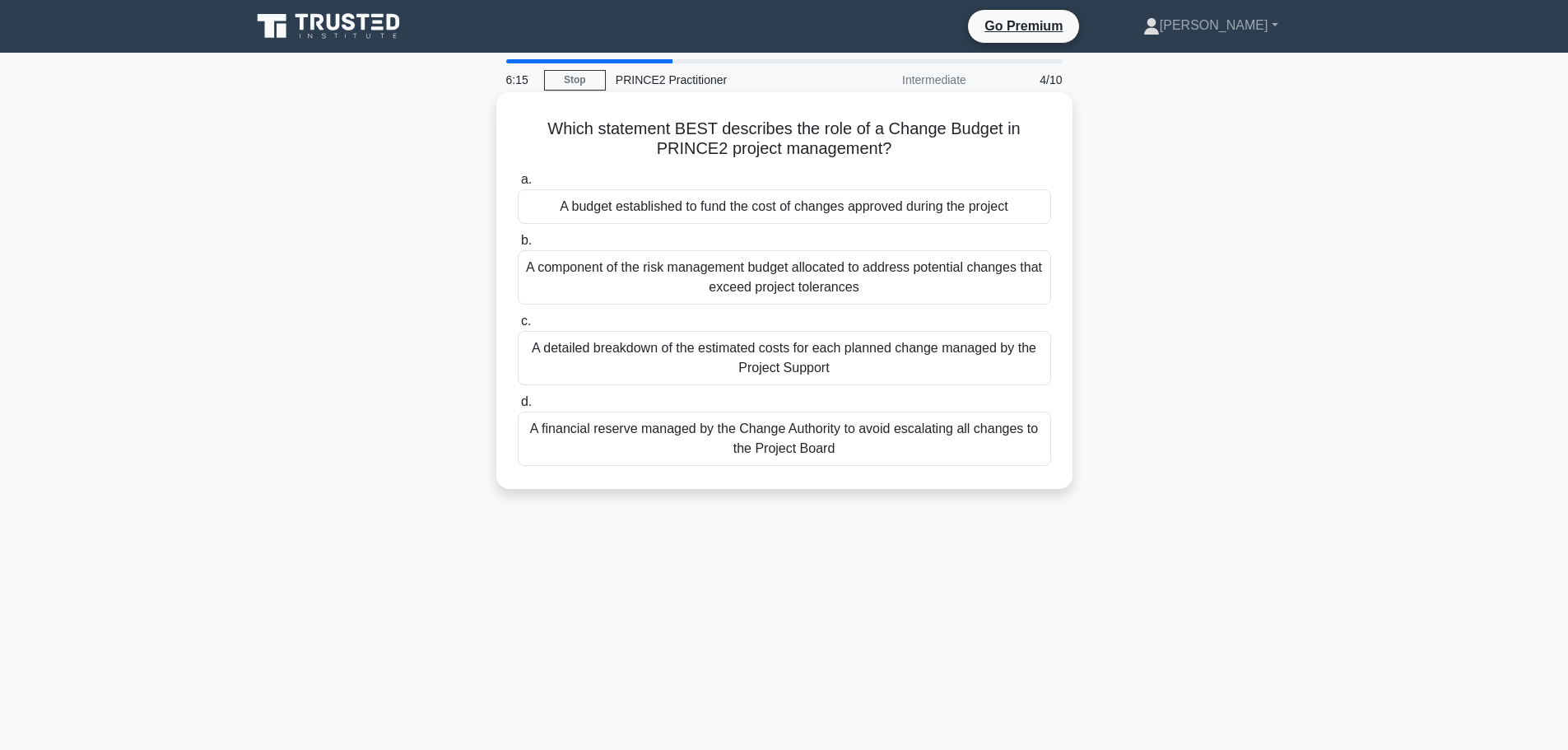
click at [969, 209] on div "A budget established to fund the cost of changes approved during the project" at bounding box center [784, 207] width 533 height 35
click at [517, 185] on input "a. A budget established to fund the cost of changes approved during the project" at bounding box center [517, 180] width 0 height 11
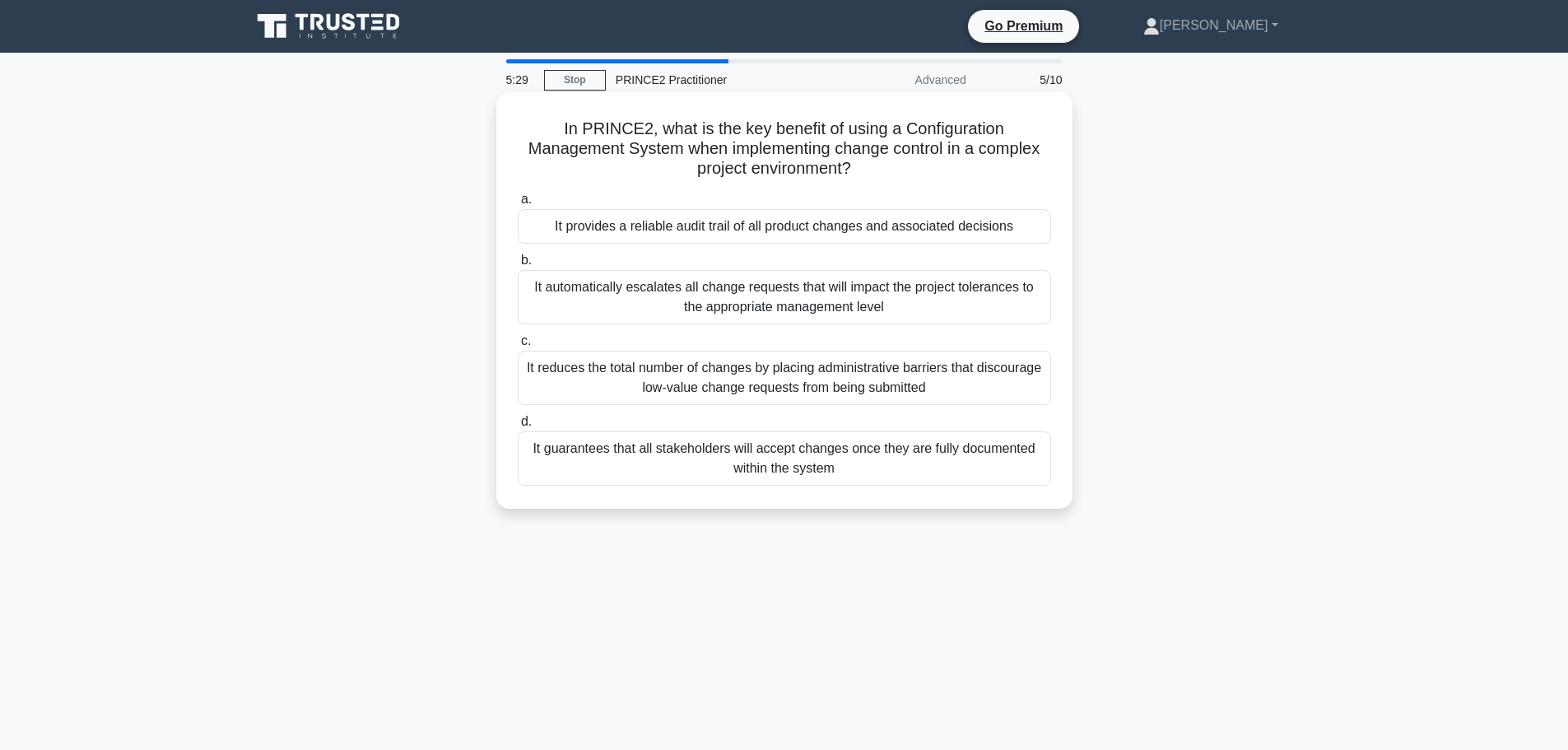
click at [864, 229] on div "It provides a reliable audit trail of all product changes and associated decisi…" at bounding box center [784, 227] width 533 height 35
click at [517, 205] on input "a. It provides a reliable audit trail of all product changes and associated dec…" at bounding box center [517, 200] width 0 height 11
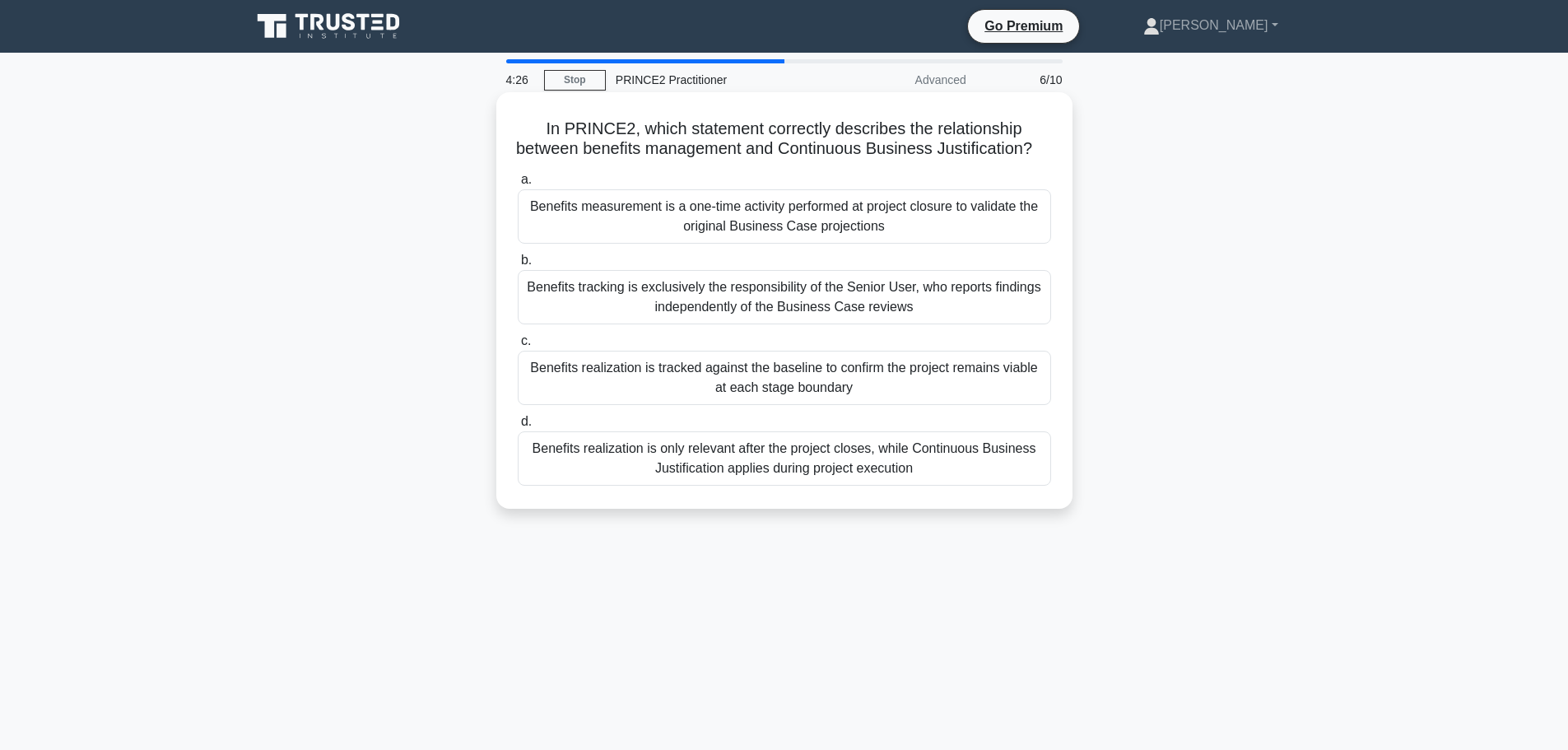
click at [961, 240] on div "Benefits measurement is a one-time activity performed at project closure to val…" at bounding box center [784, 217] width 533 height 55
click at [517, 185] on input "a. Benefits measurement is a one-time activity performed at project closure to …" at bounding box center [517, 180] width 0 height 11
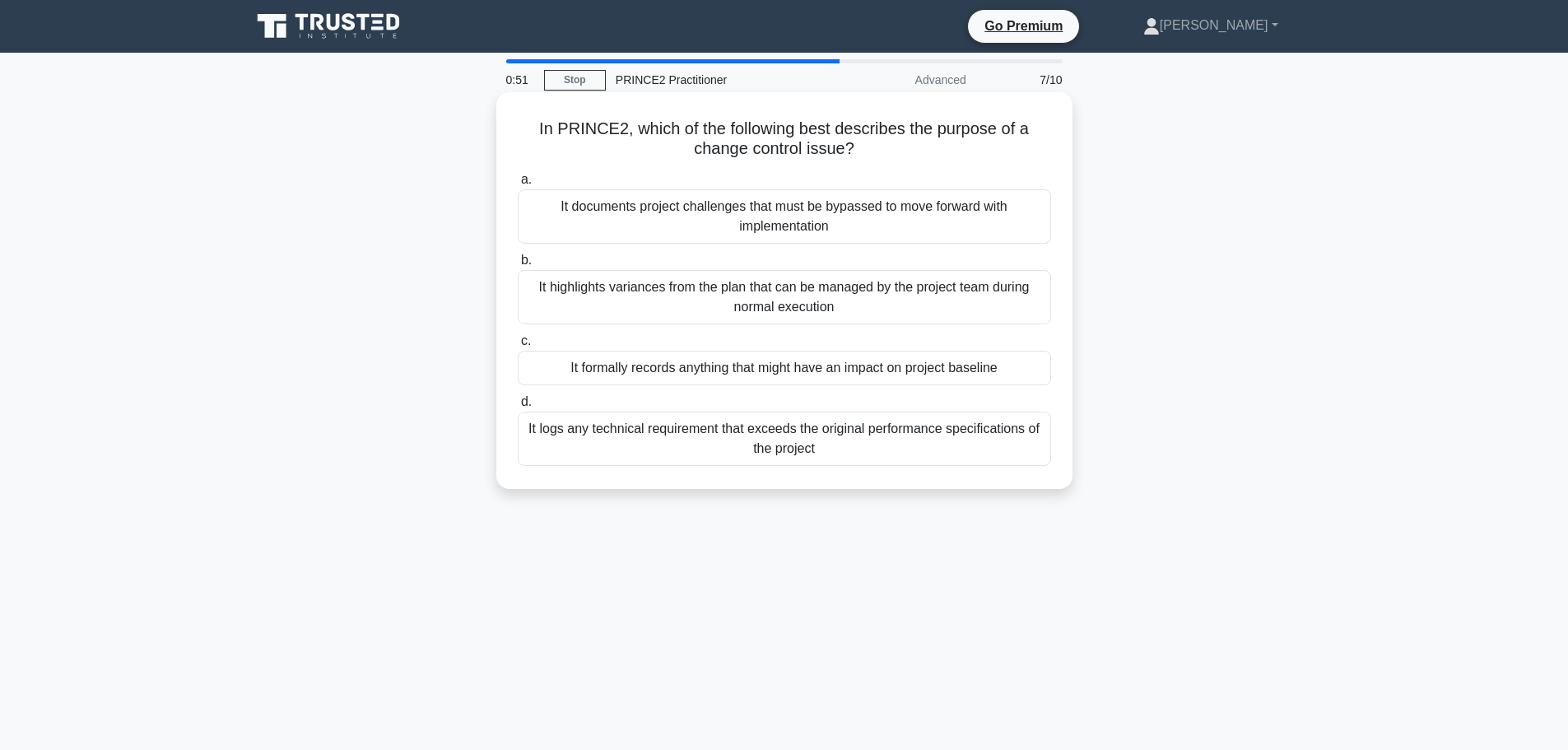
click at [937, 300] on div "It highlights variances from the plan that can be managed by the project team d…" at bounding box center [784, 297] width 533 height 55
click at [517, 266] on input "b. It highlights variances from the plan that can be managed by the project tea…" at bounding box center [517, 260] width 0 height 11
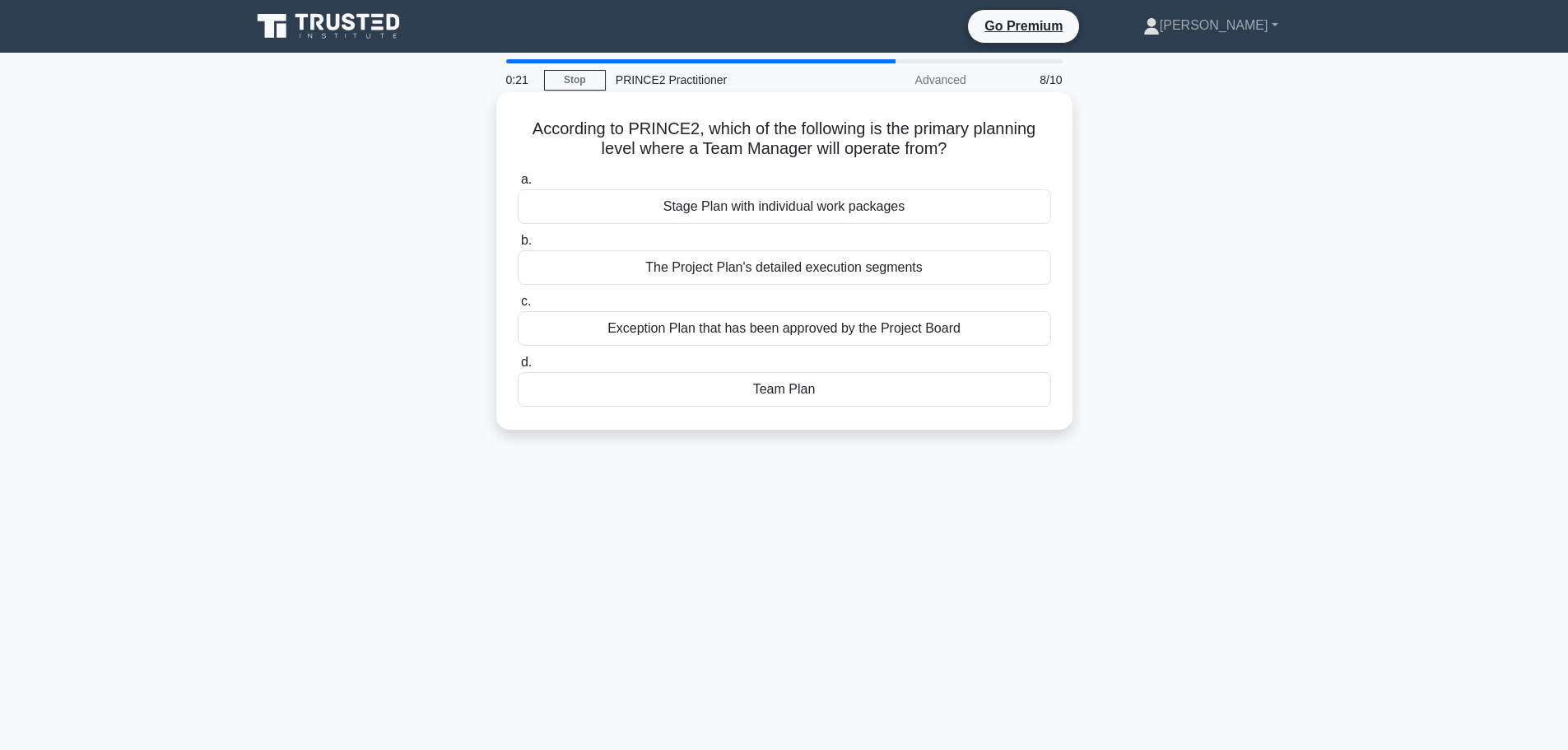
click at [826, 204] on div "Stage Plan with individual work packages" at bounding box center [784, 207] width 533 height 35
click at [517, 185] on input "a. Stage Plan with individual work packages" at bounding box center [517, 180] width 0 height 11
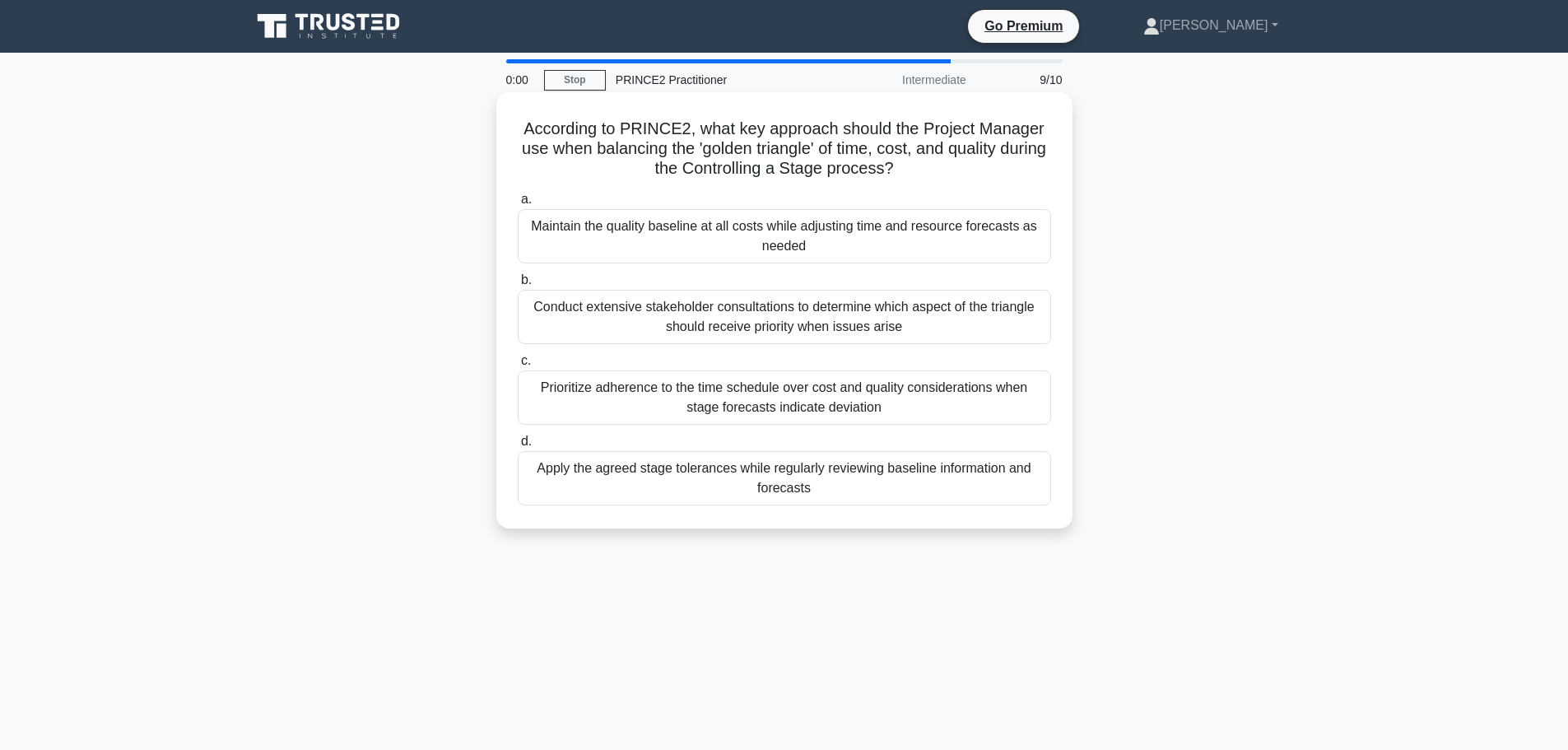
click at [911, 473] on div "Apply the agreed stage tolerances while regularly reviewing baseline informatio…" at bounding box center [784, 478] width 533 height 55
click at [517, 447] on input "d. Apply the agreed stage tolerances while regularly reviewing baseline informa…" at bounding box center [517, 441] width 0 height 11
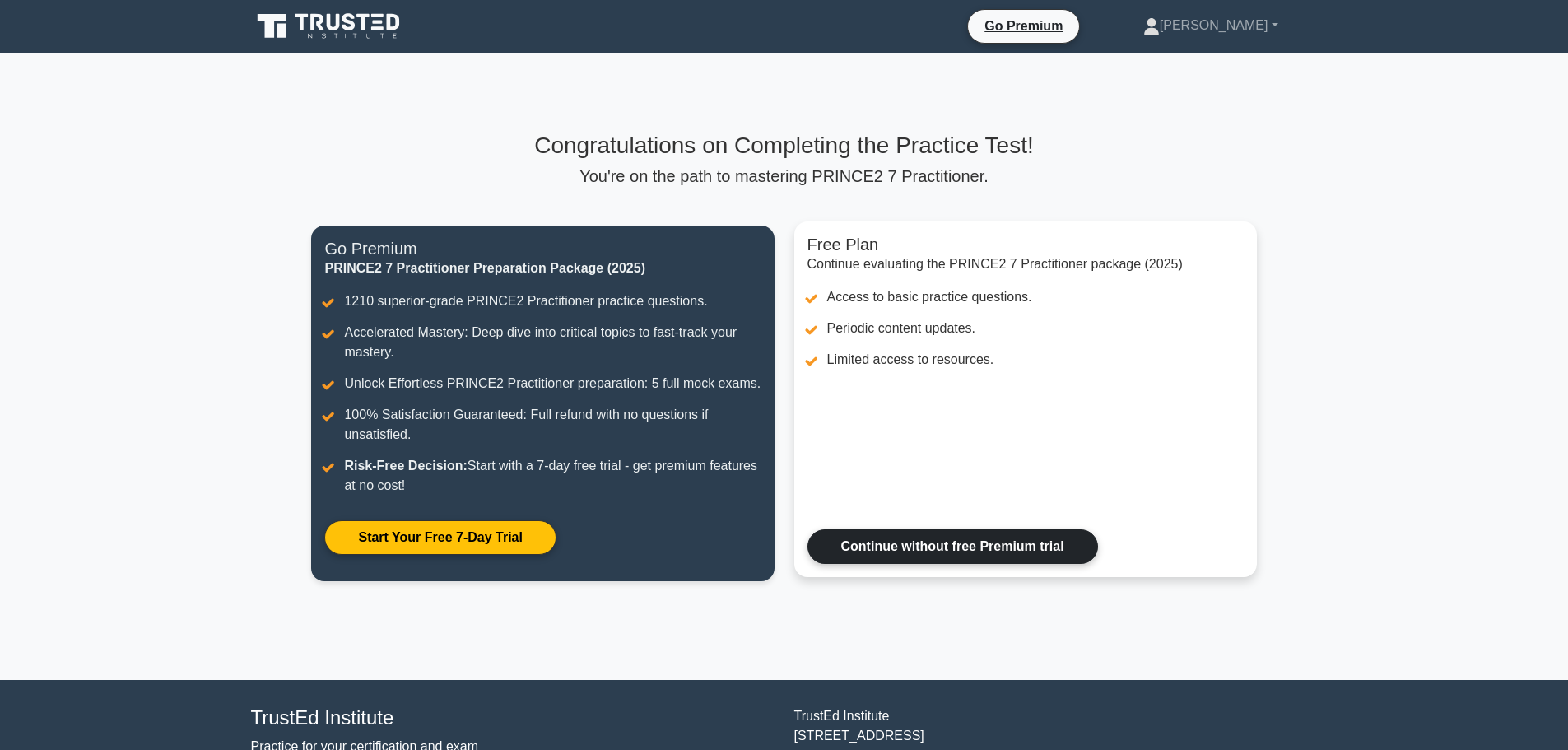
click at [880, 554] on link "Continue without free Premium trial" at bounding box center [952, 546] width 291 height 35
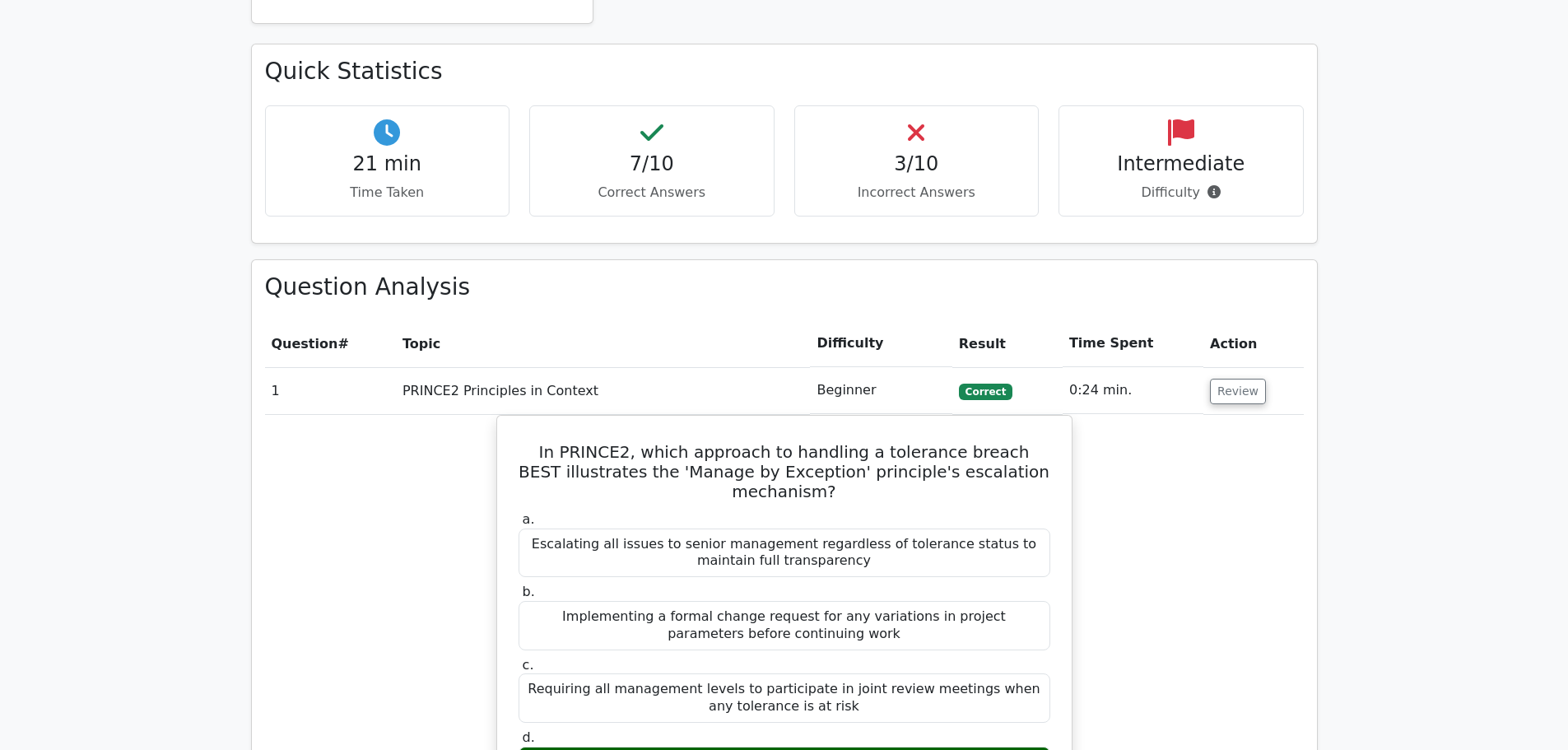
scroll to position [906, 0]
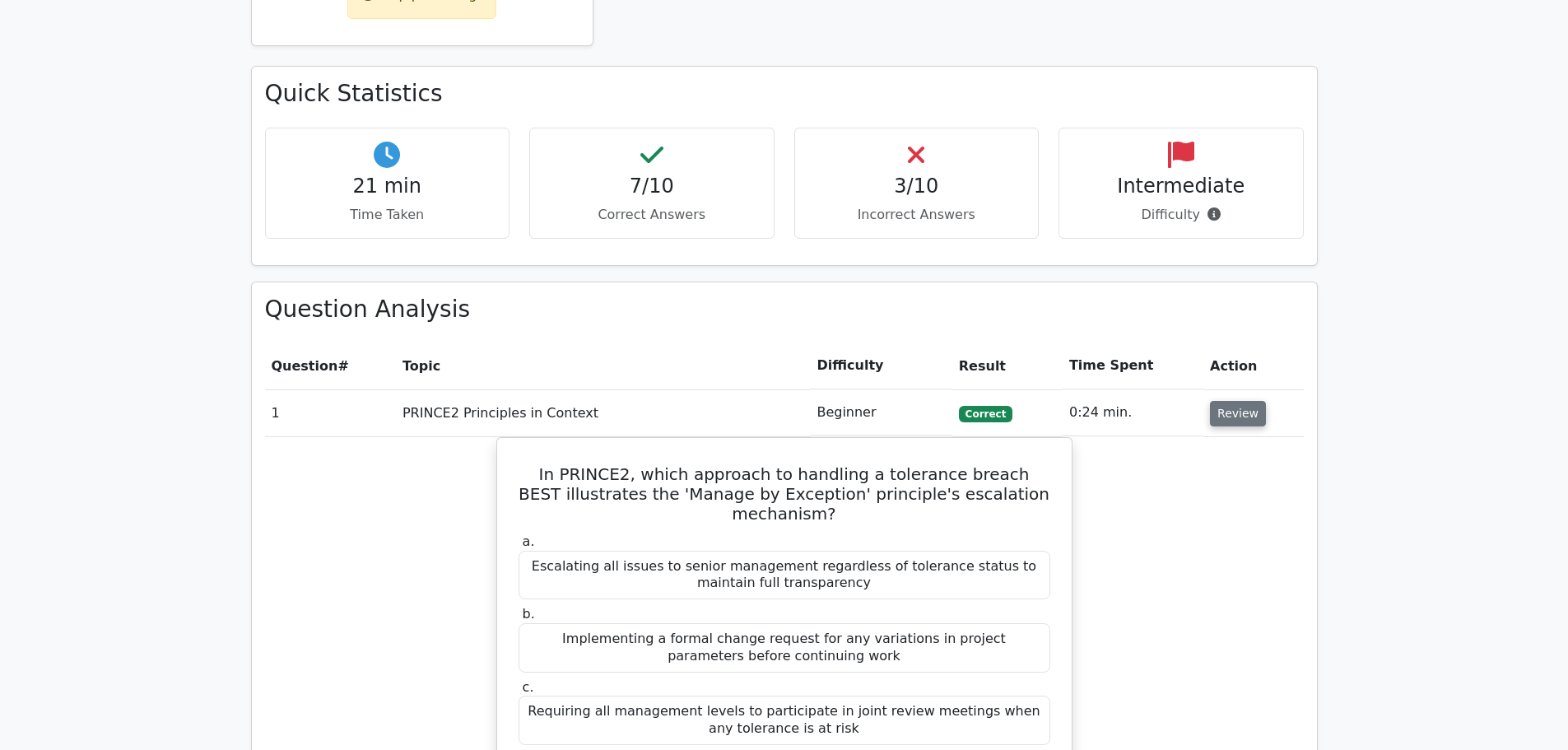
click at [1227, 401] on button "Review" at bounding box center [1239, 413] width 56 height 26
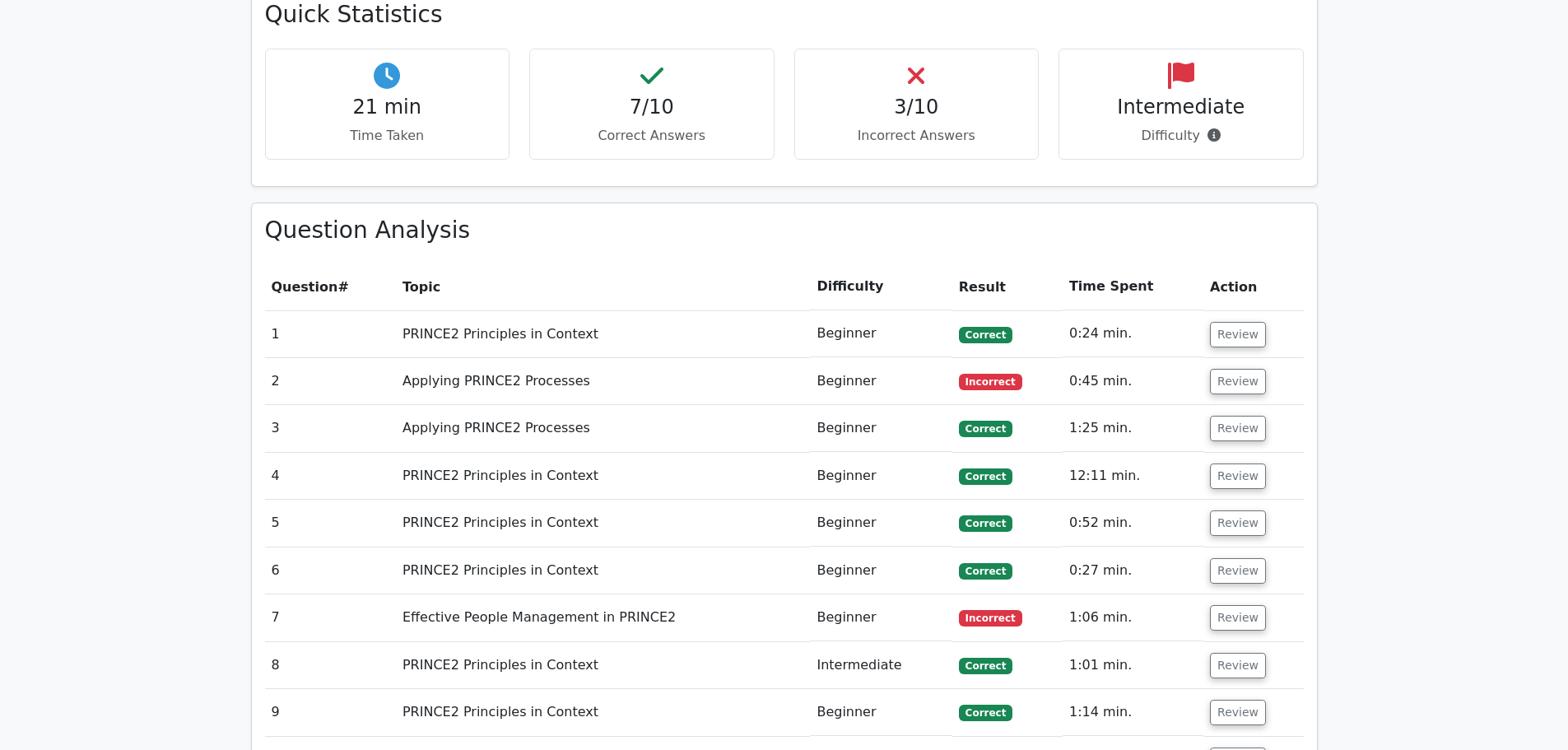
scroll to position [1070, 0]
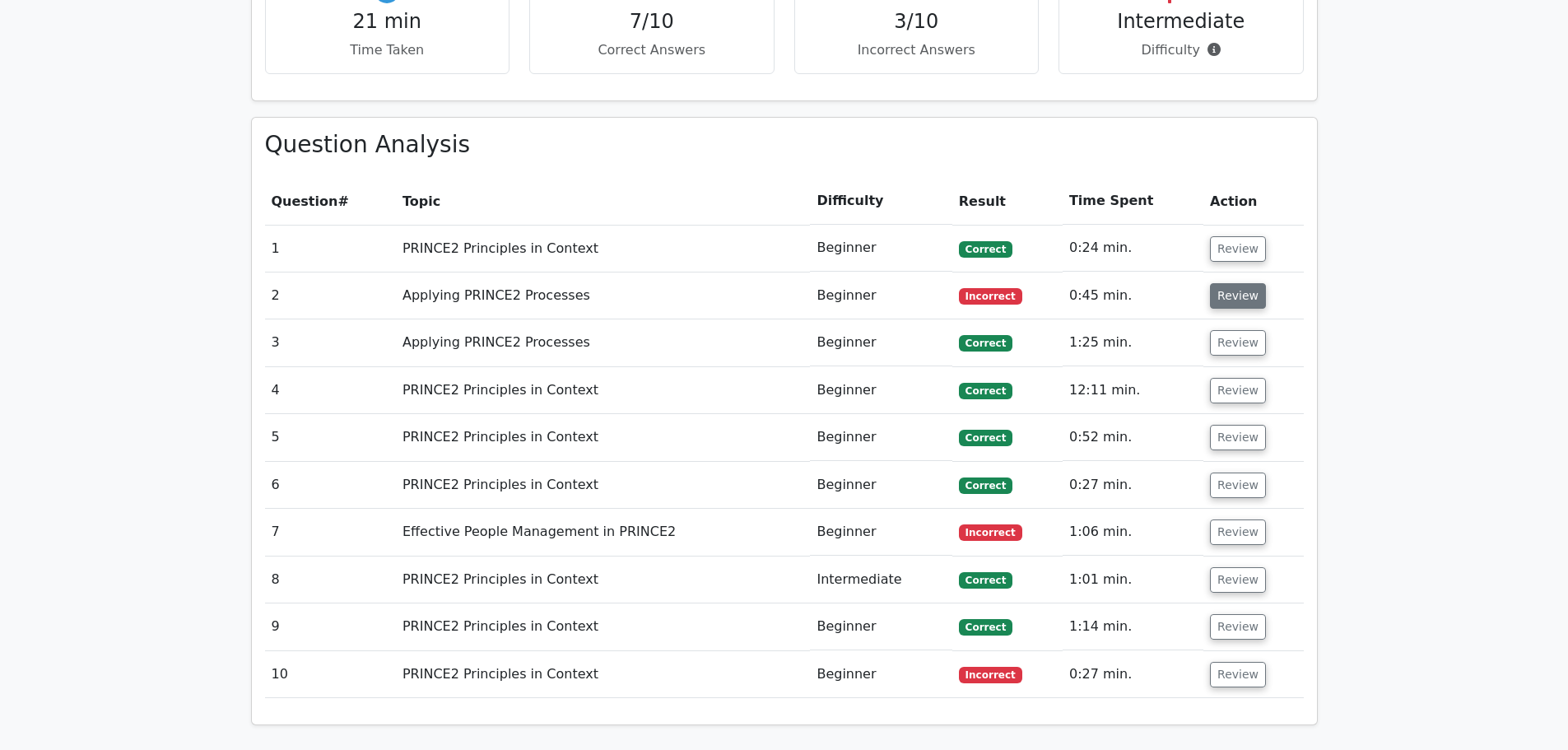
click at [1227, 283] on button "Review" at bounding box center [1239, 296] width 56 height 26
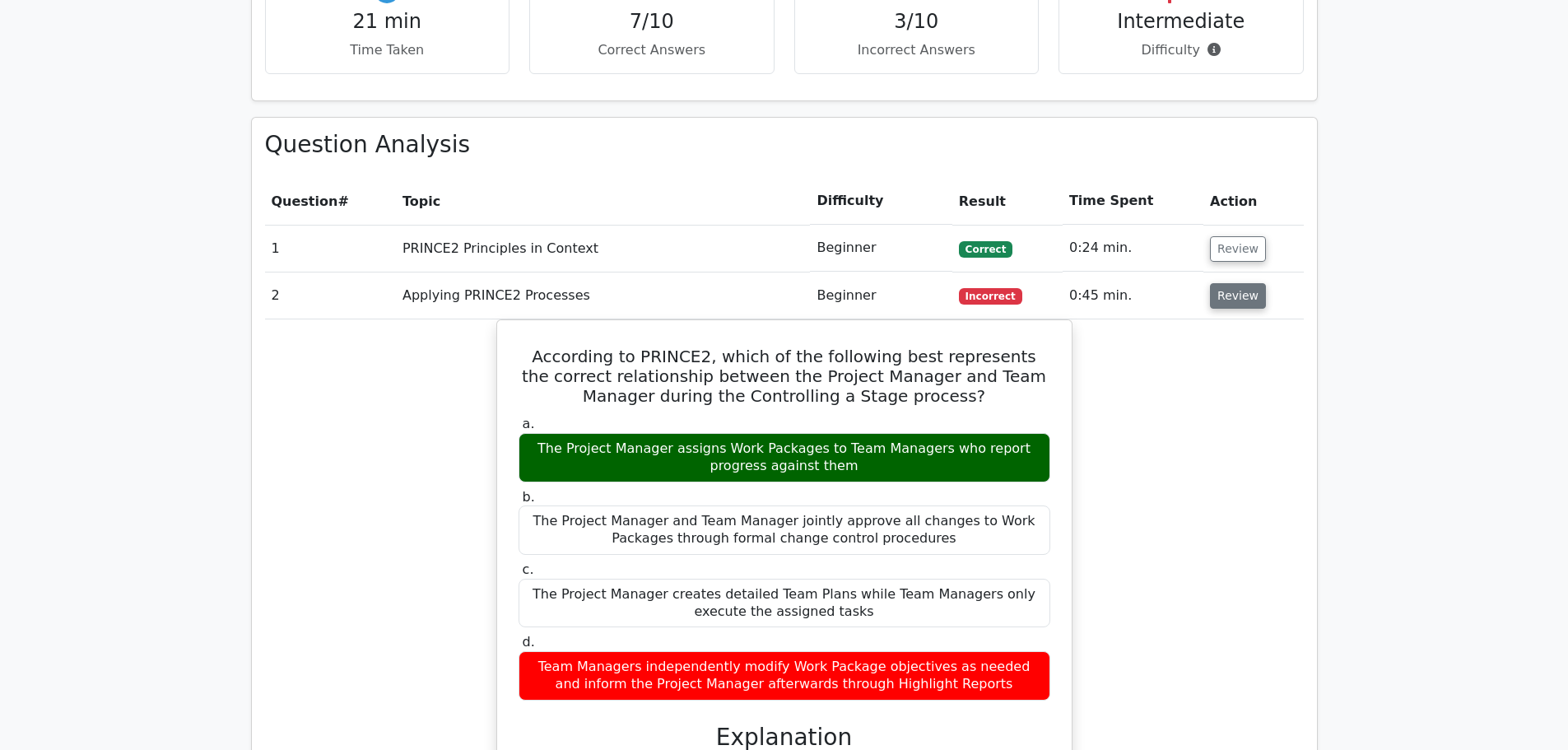
click at [1239, 283] on button "Review" at bounding box center [1239, 296] width 56 height 26
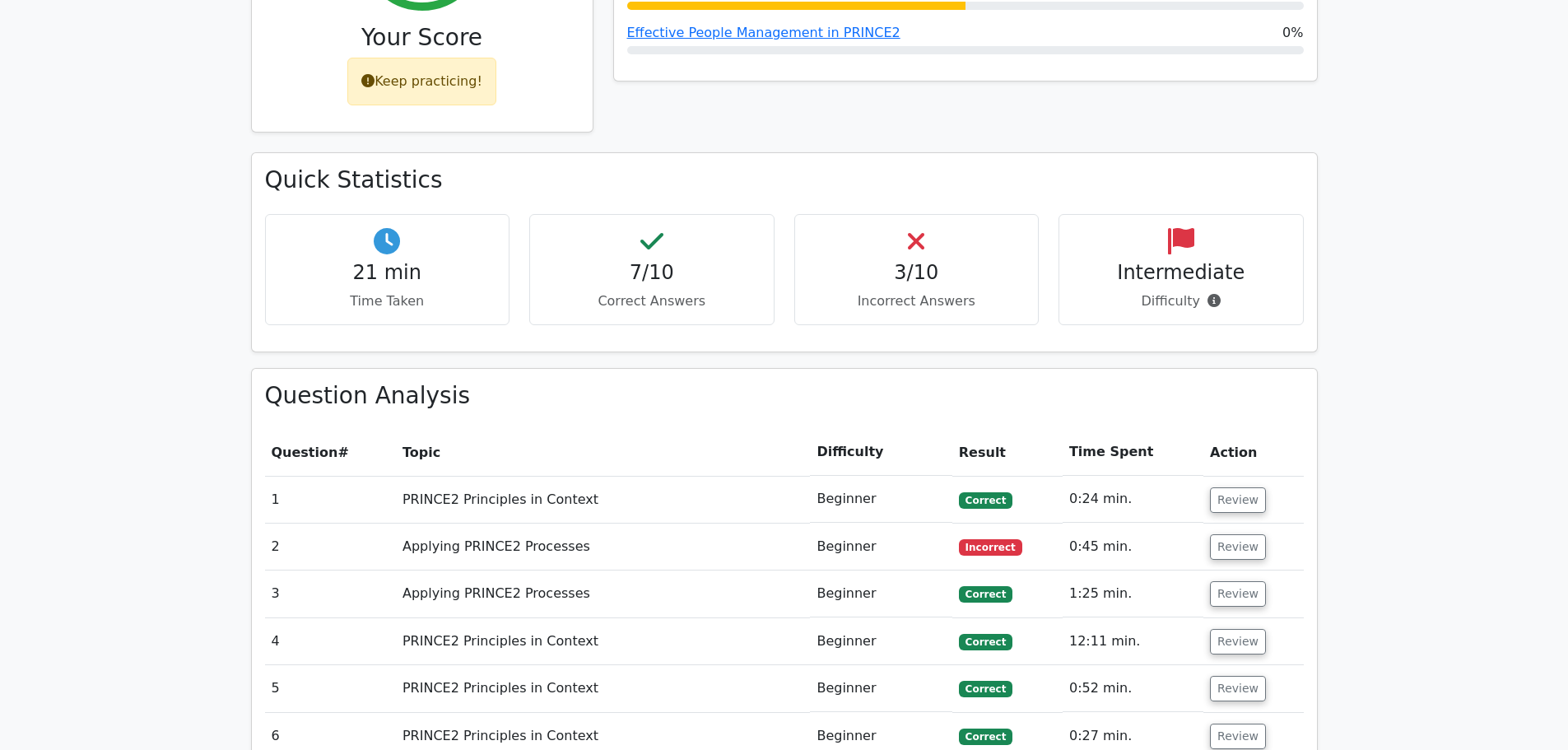
scroll to position [1008, 0]
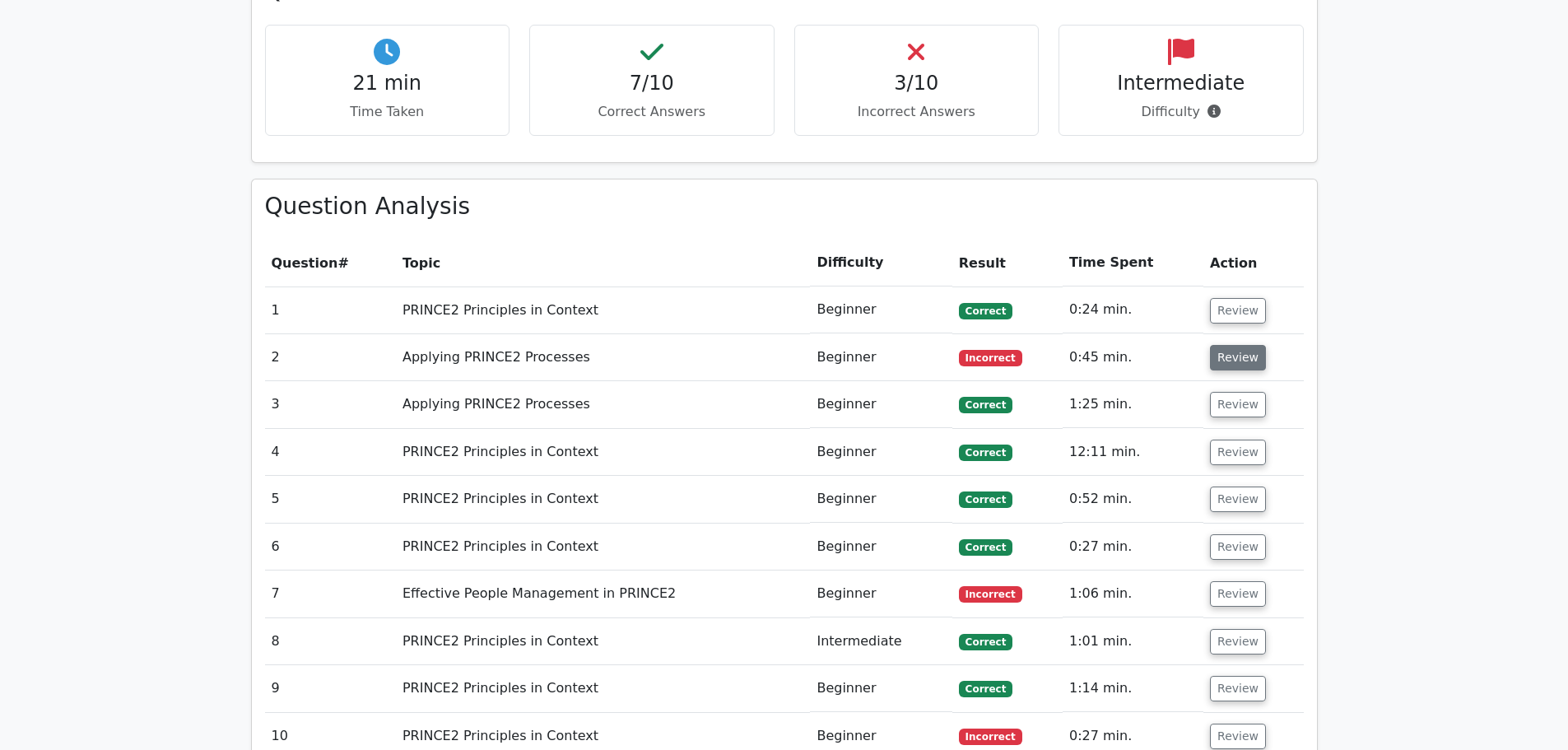
click at [1248, 345] on button "Review" at bounding box center [1239, 358] width 56 height 26
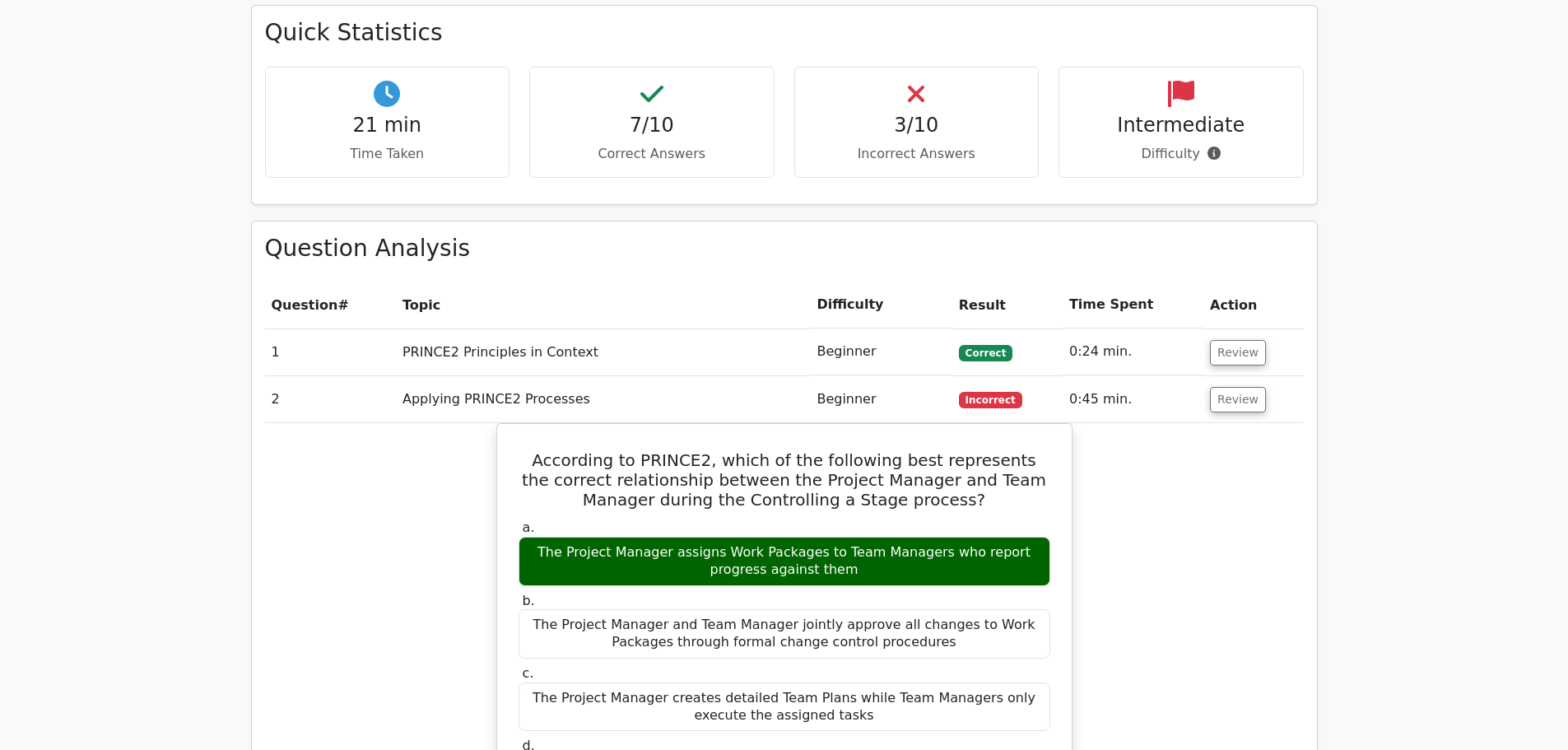
scroll to position [926, 0]
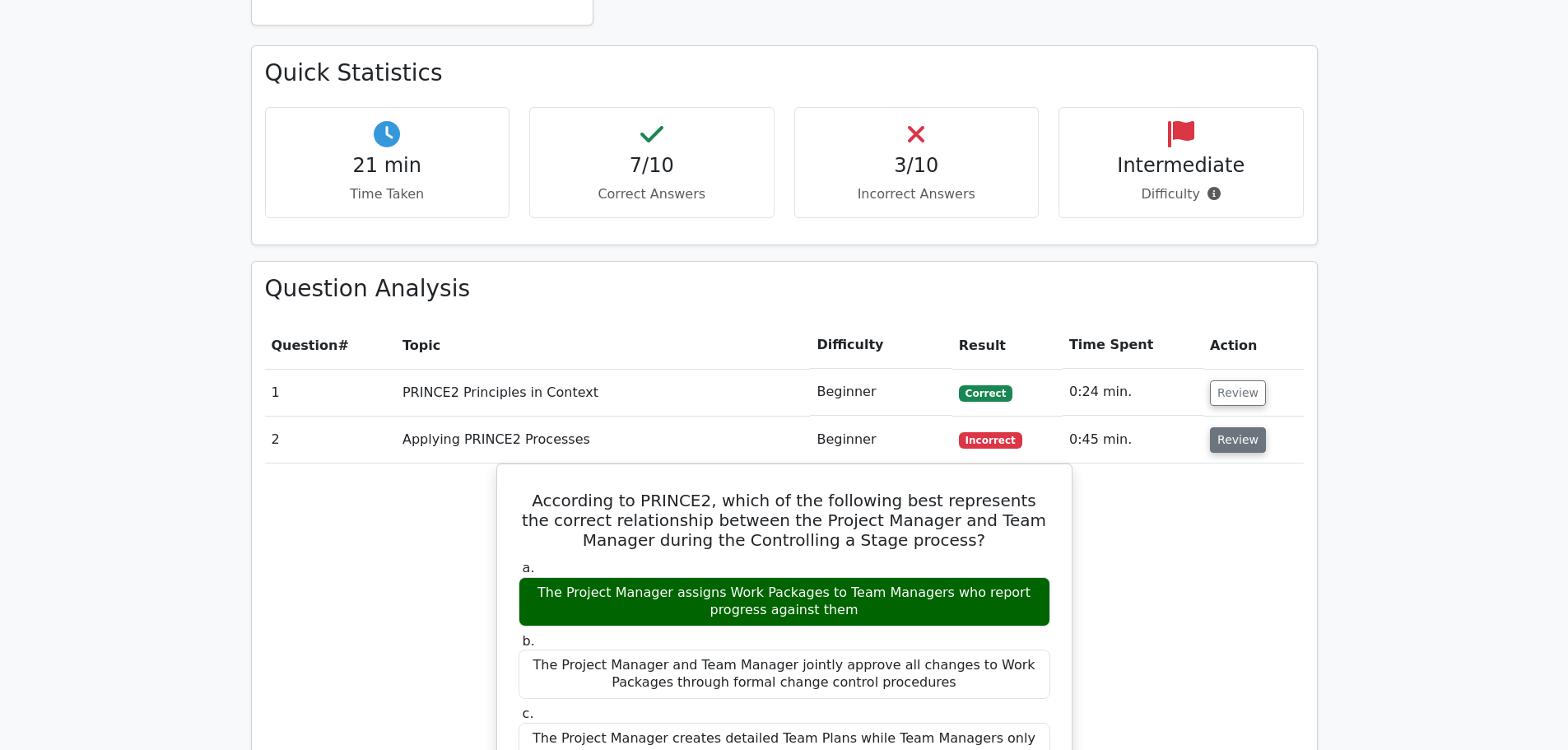
click at [1234, 427] on button "Review" at bounding box center [1239, 440] width 56 height 26
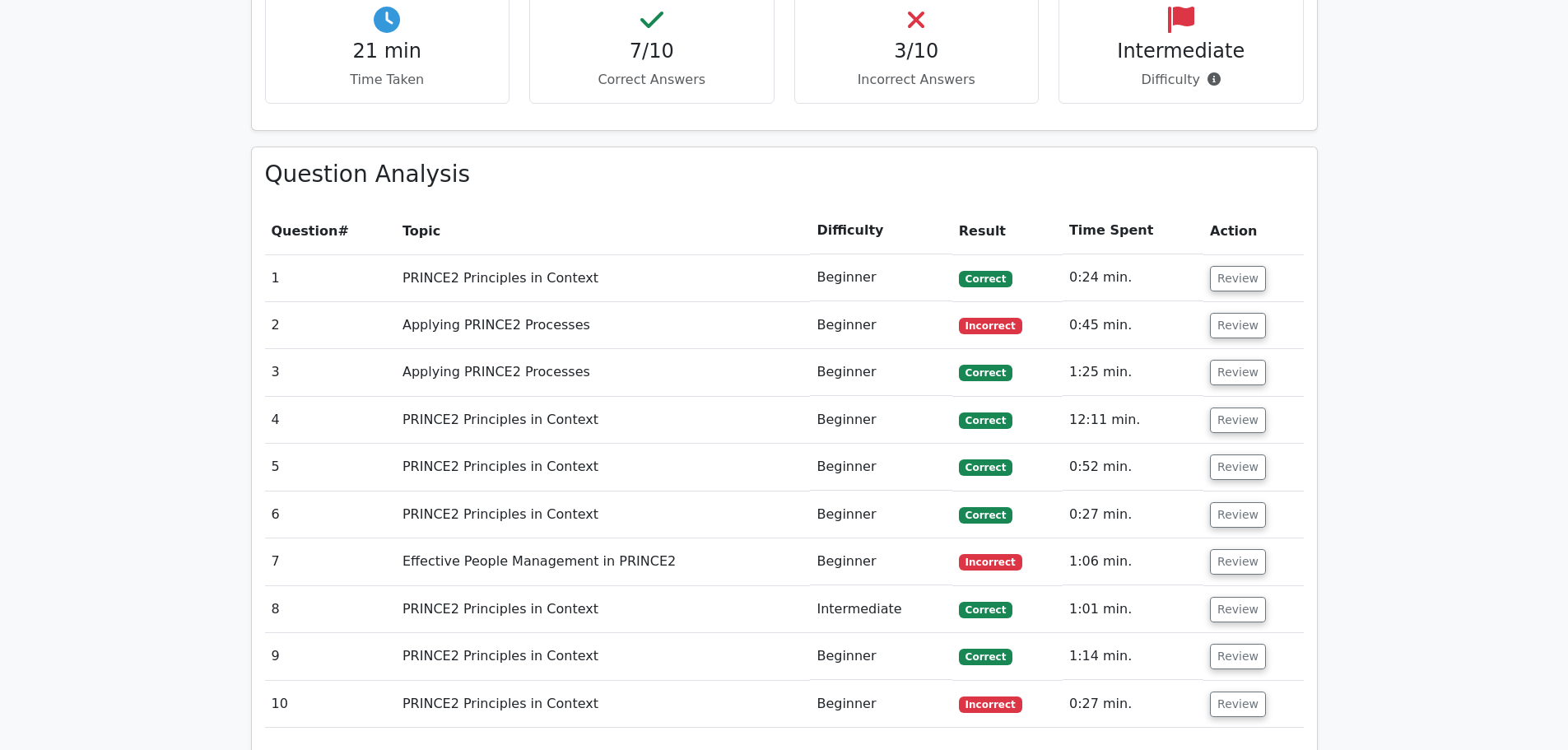
scroll to position [1255, 0]
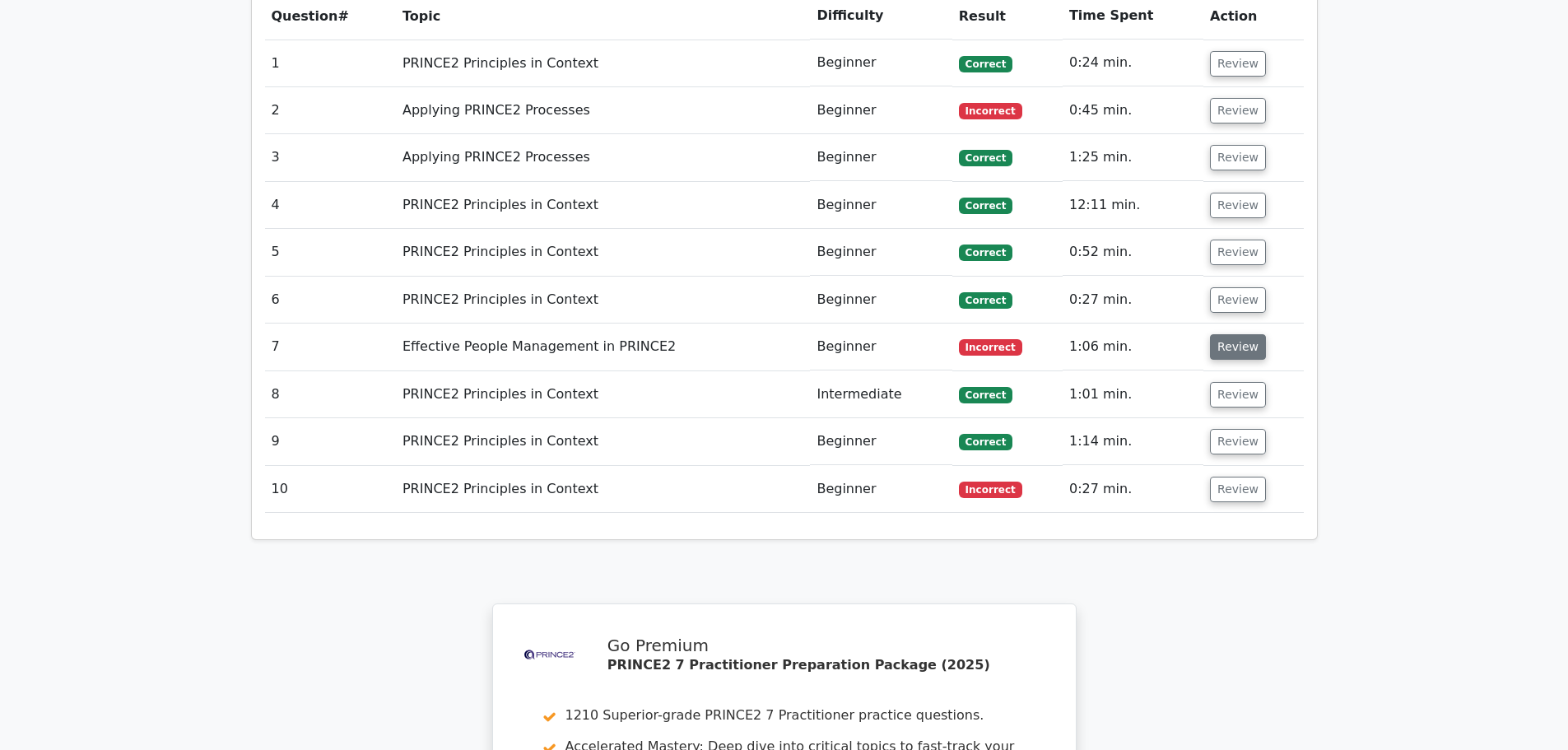
click at [1228, 334] on button "Review" at bounding box center [1239, 347] width 56 height 26
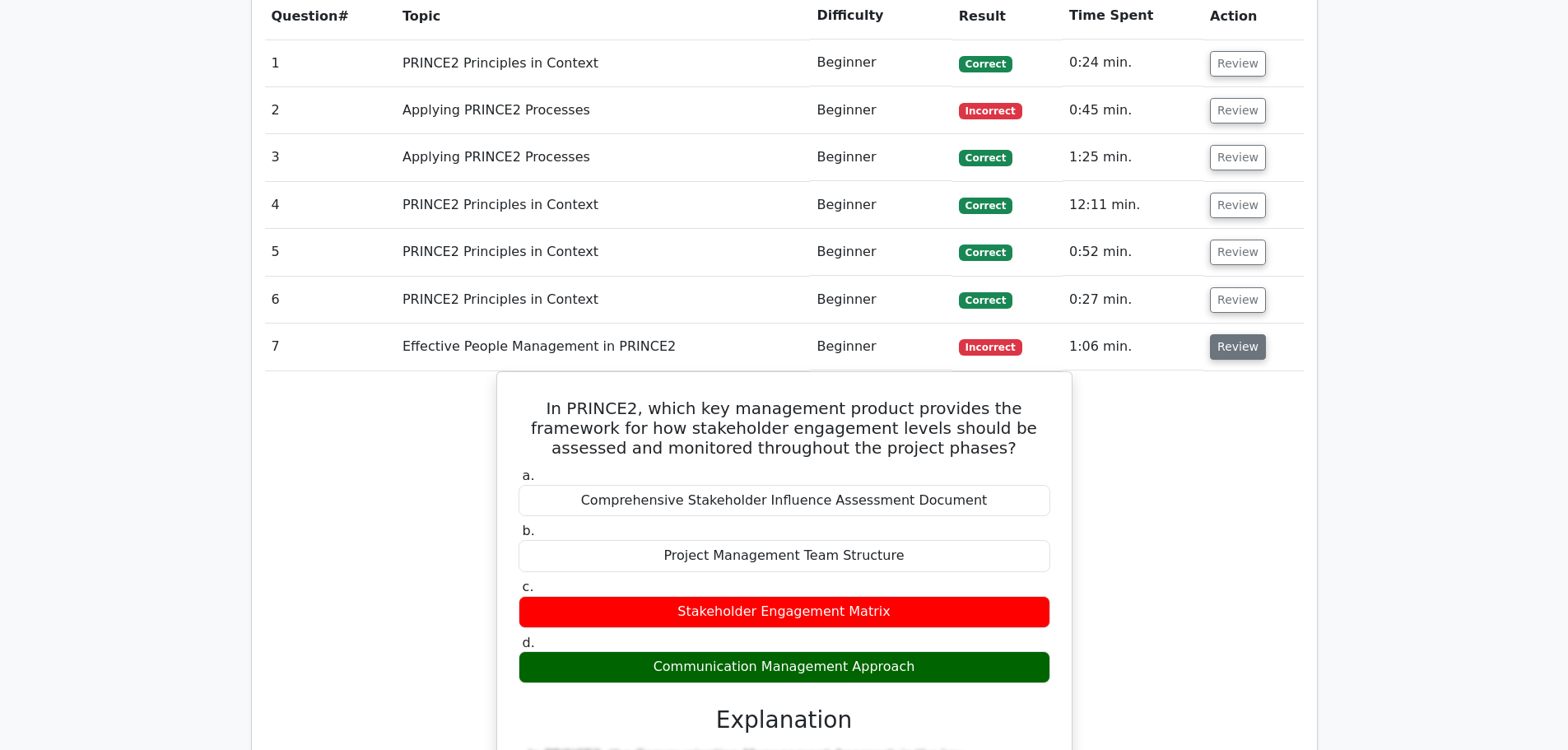
click at [1235, 334] on button "Review" at bounding box center [1239, 347] width 56 height 26
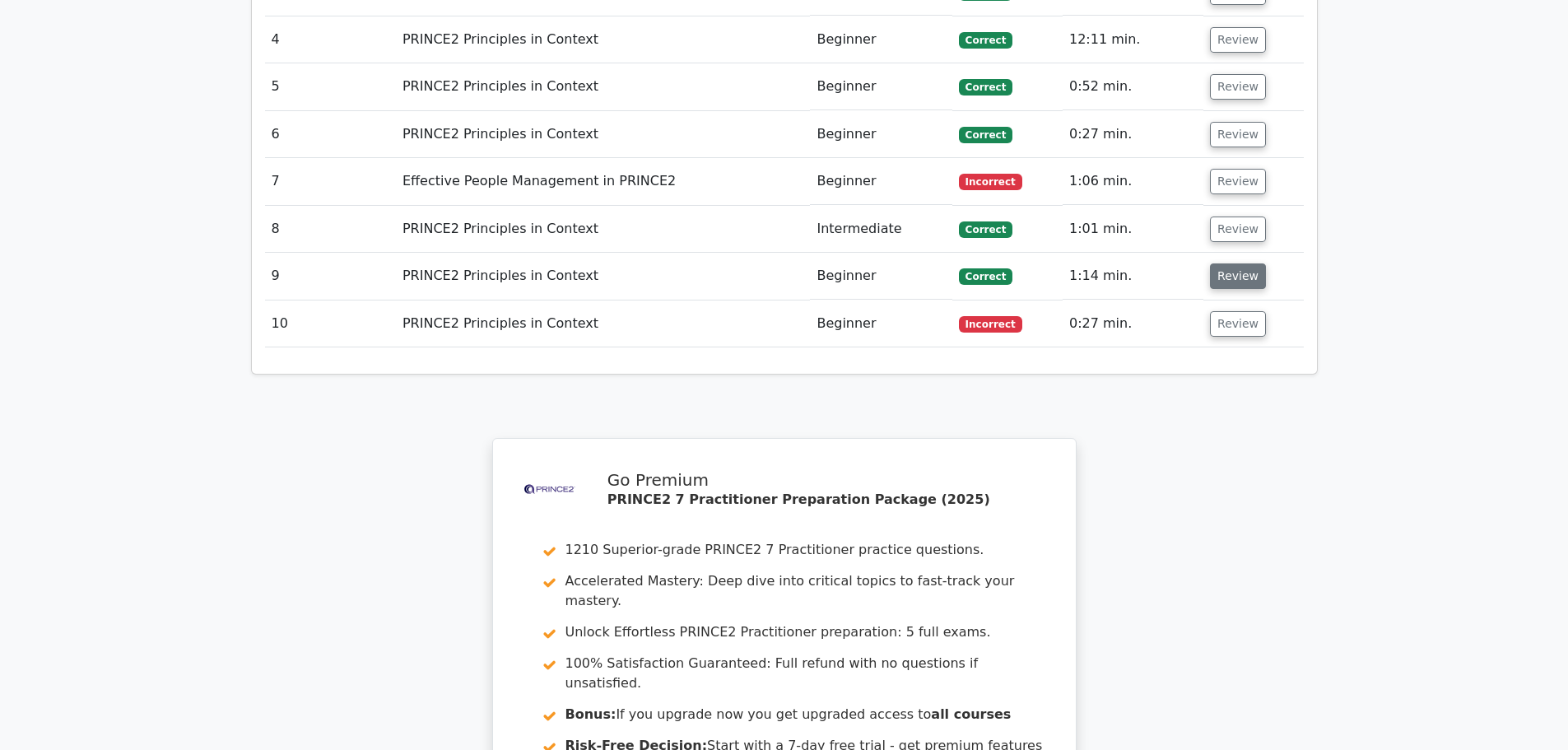
scroll to position [1420, 0]
click at [1219, 170] on button "Review" at bounding box center [1239, 182] width 56 height 26
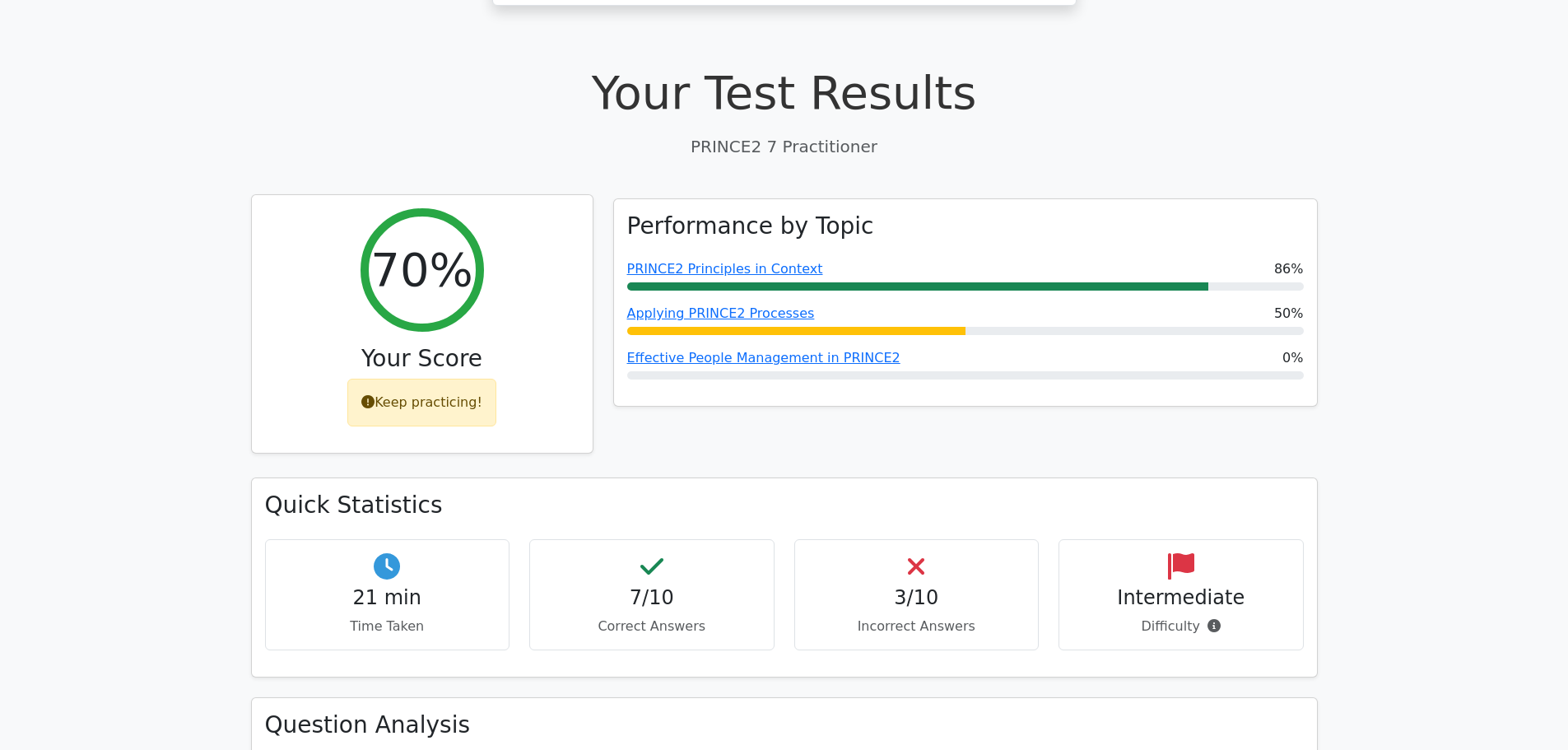
scroll to position [0, 0]
